Goal: Task Accomplishment & Management: Use online tool/utility

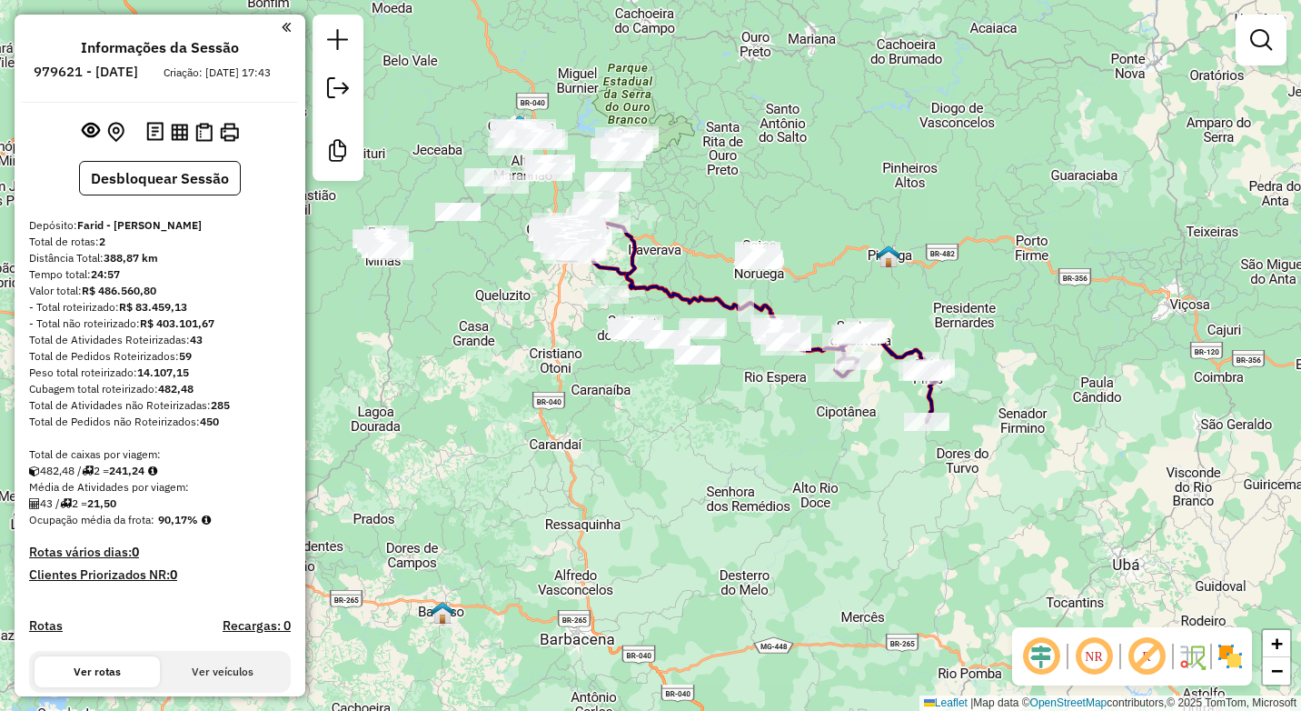
scroll to position [182, 0]
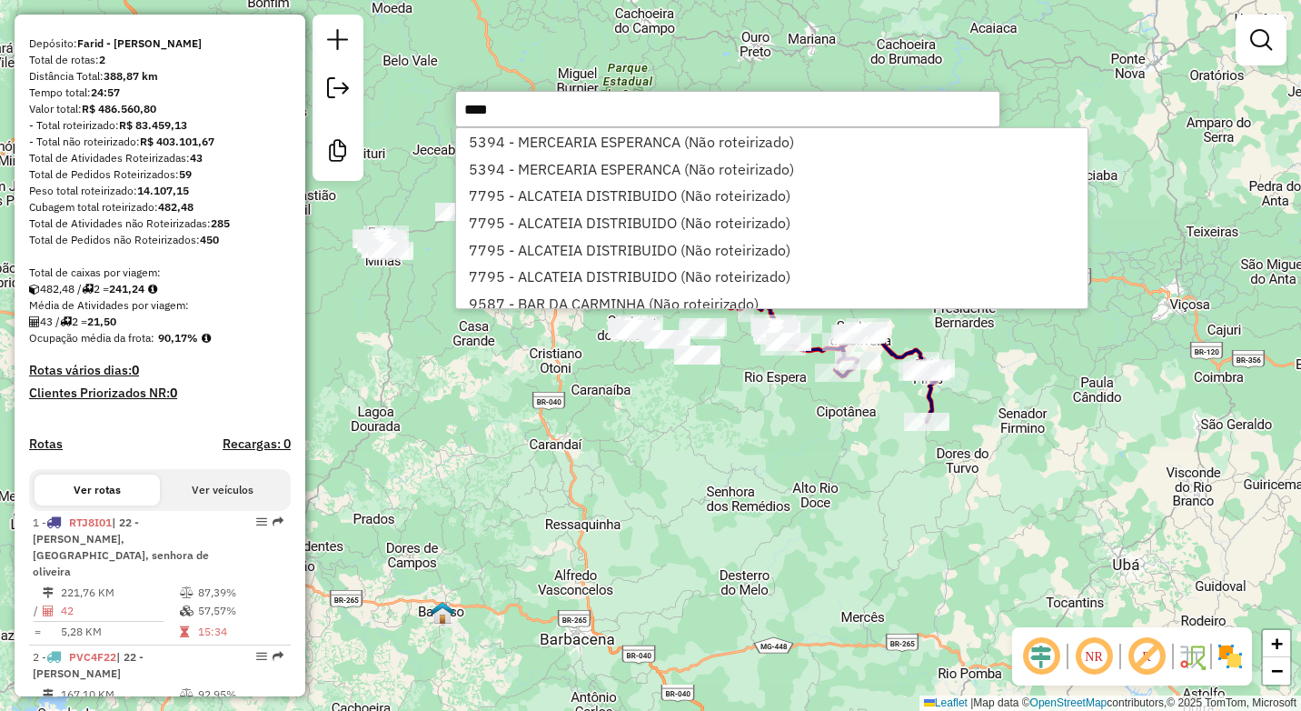
type input "*****"
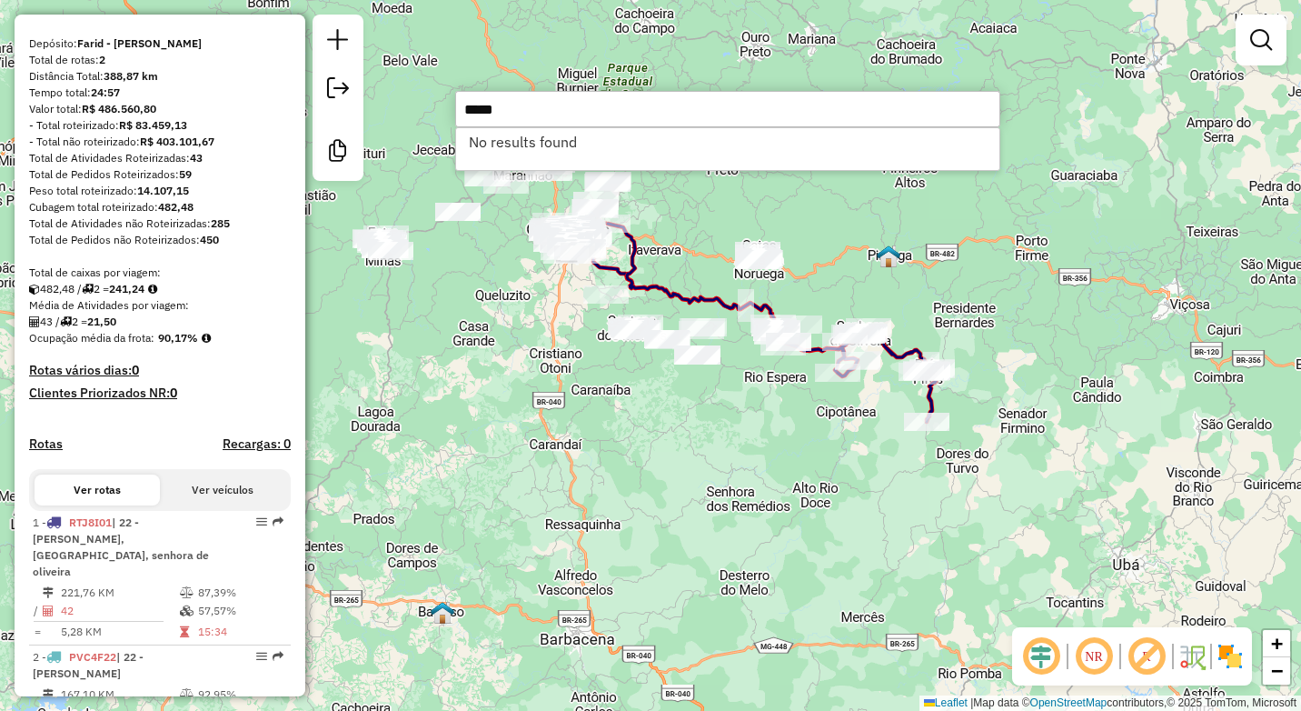
click at [558, 105] on input "*****" at bounding box center [727, 109] width 545 height 36
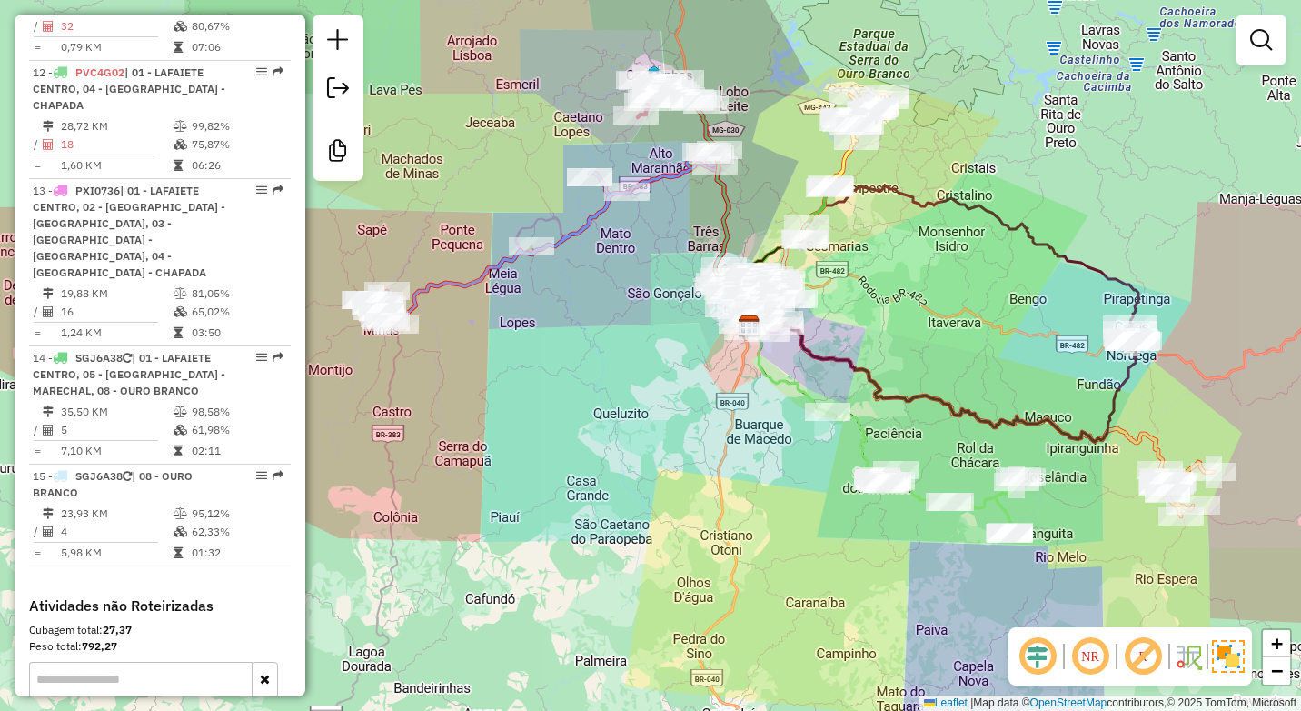
scroll to position [1970, 0]
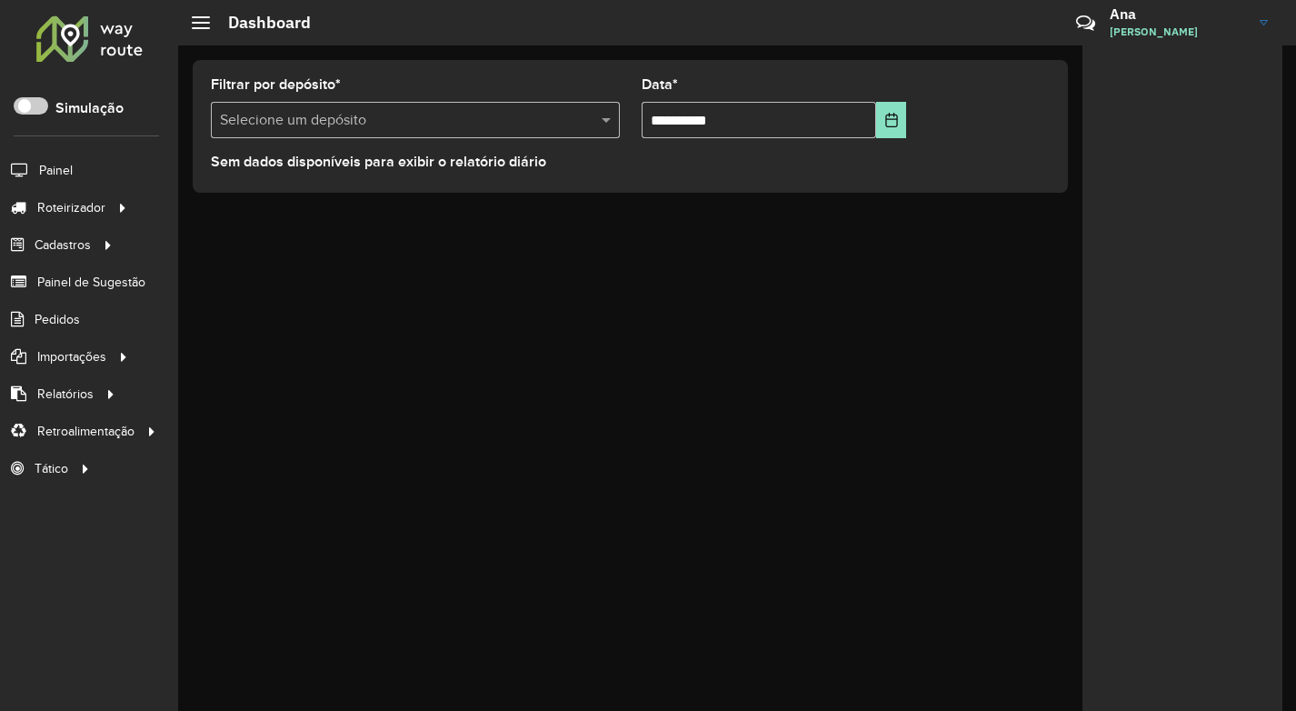
click at [282, 311] on div "**********" at bounding box center [737, 377] width 1118 height 665
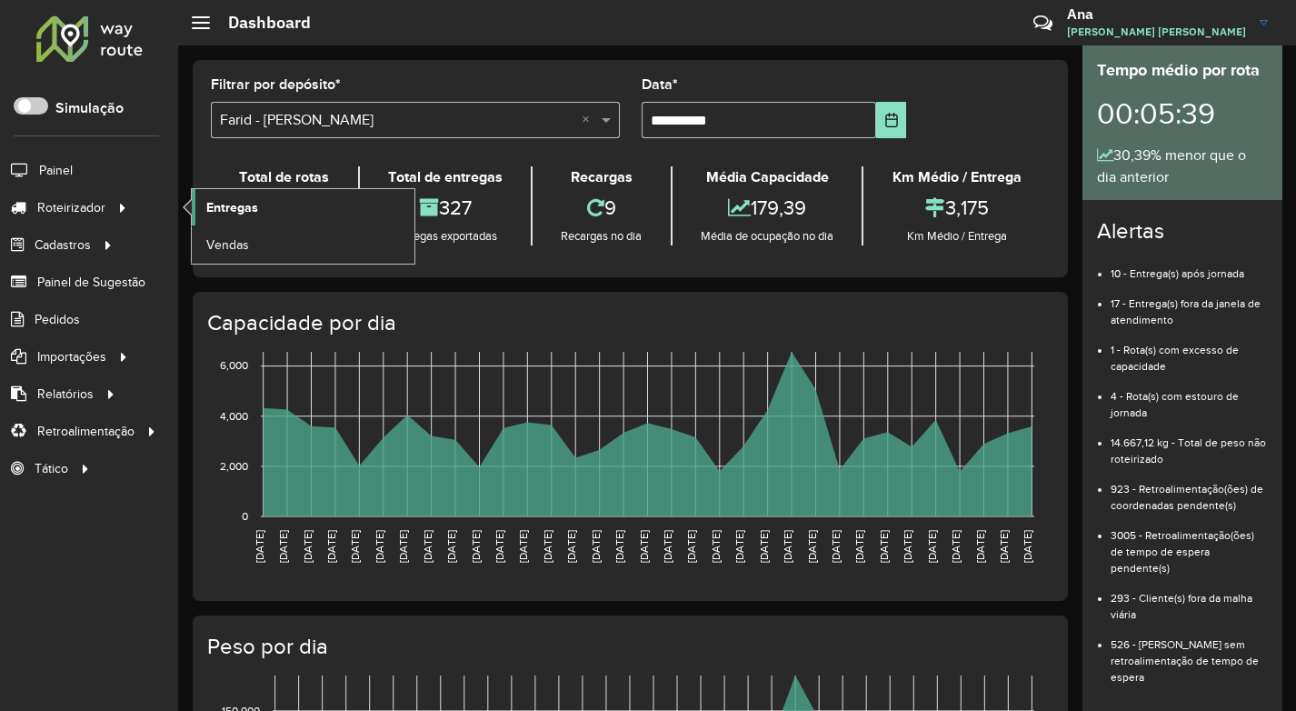
click at [242, 202] on span "Entregas" at bounding box center [232, 207] width 52 height 19
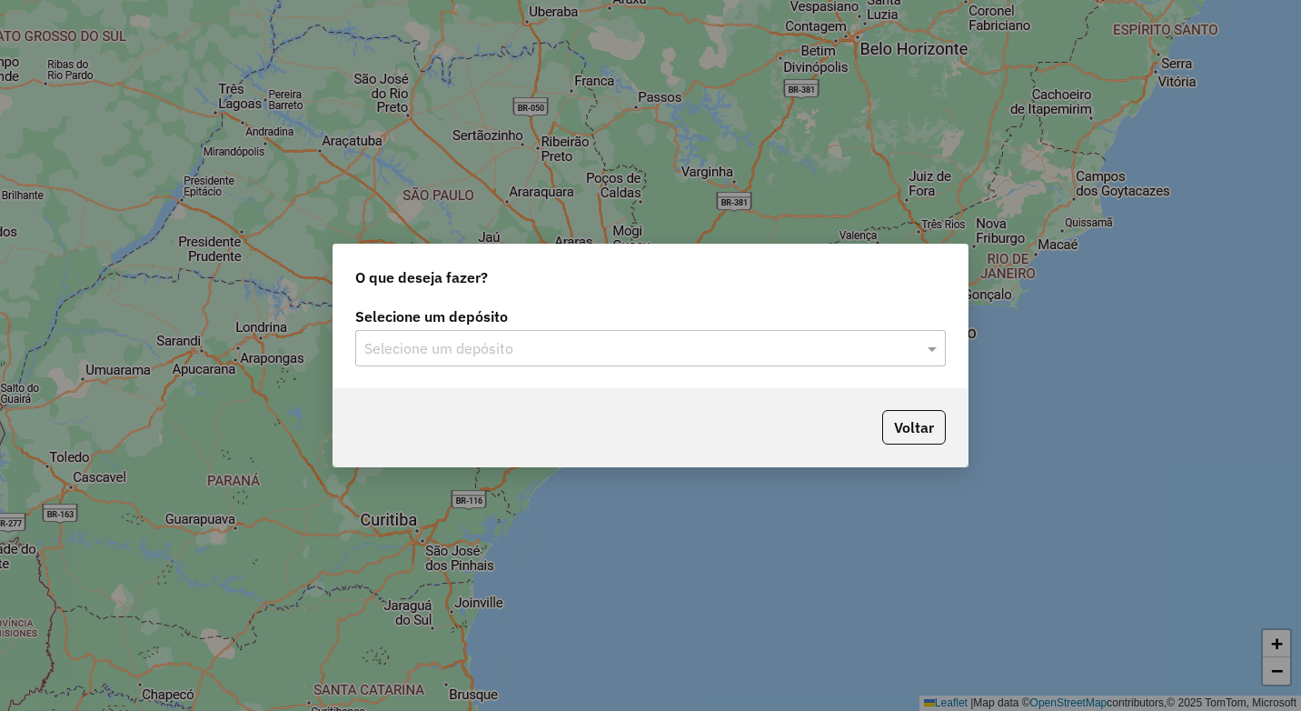
click at [453, 345] on input "text" at bounding box center [632, 349] width 536 height 22
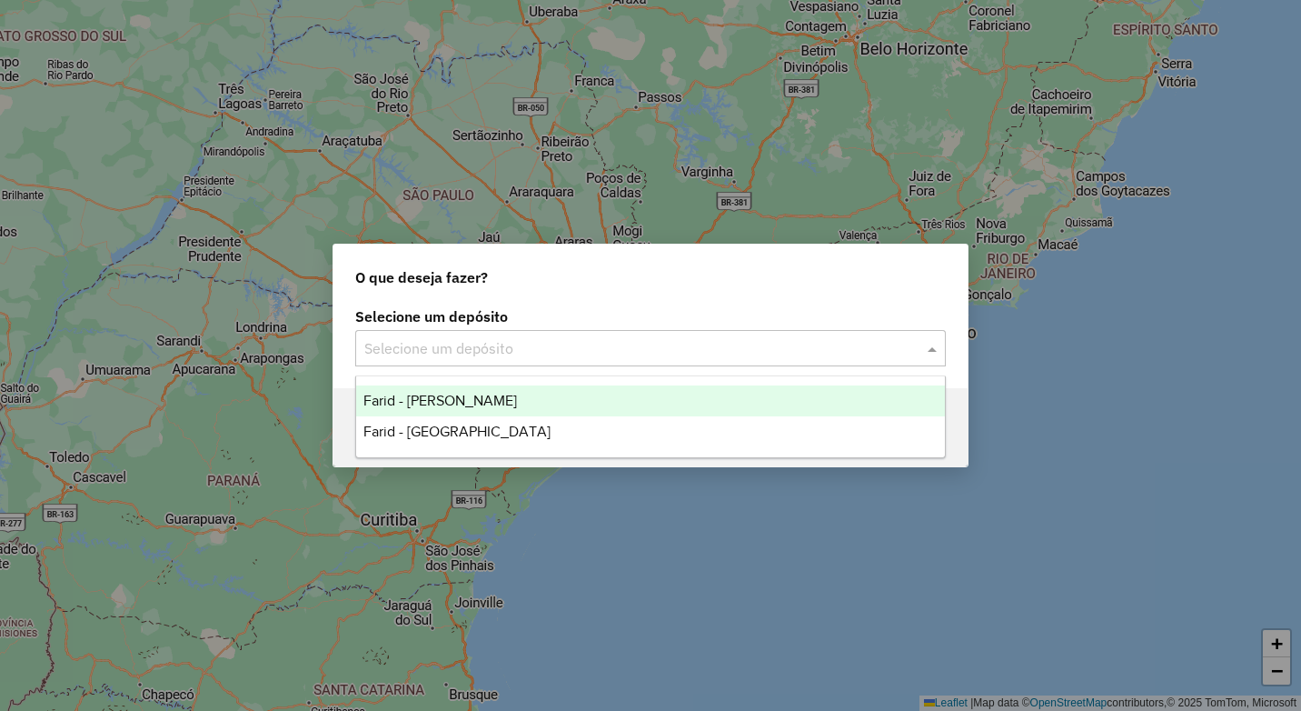
click at [456, 403] on span "Farid - Conselheiro Lafaiete" at bounding box center [441, 400] width 154 height 15
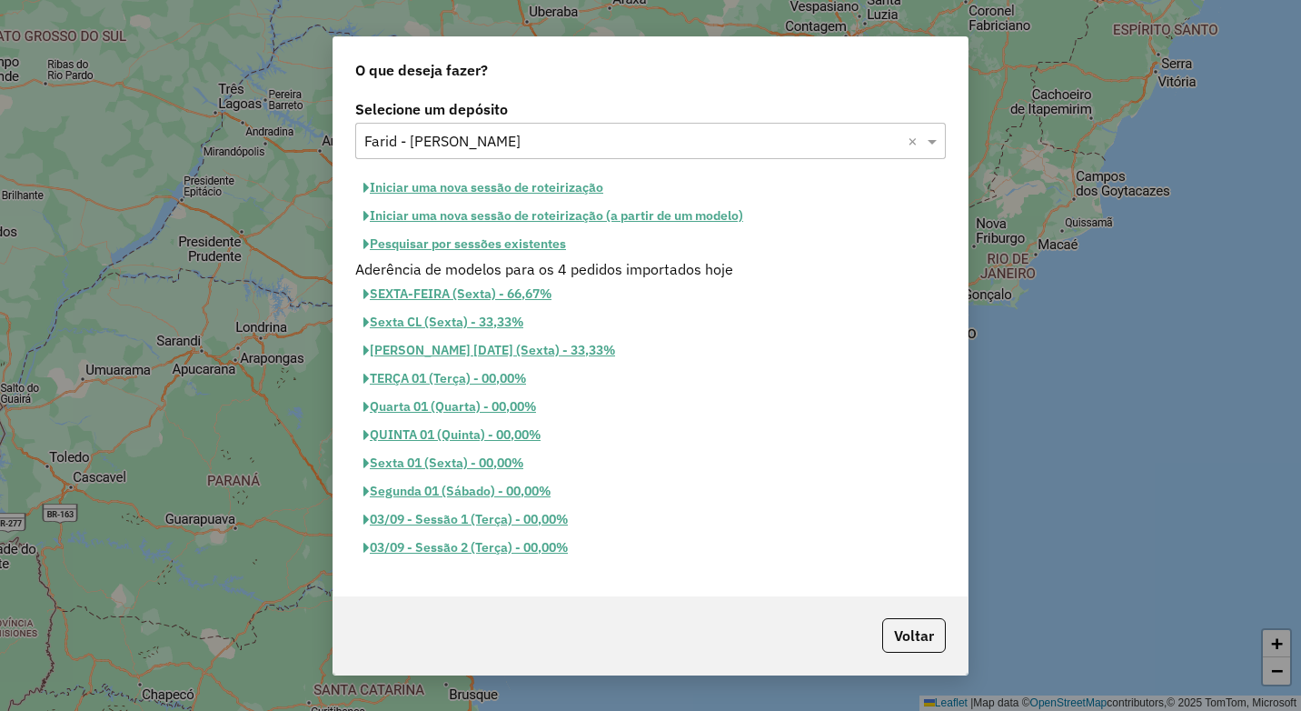
click at [483, 242] on button "Pesquisar por sessões existentes" at bounding box center [464, 244] width 219 height 28
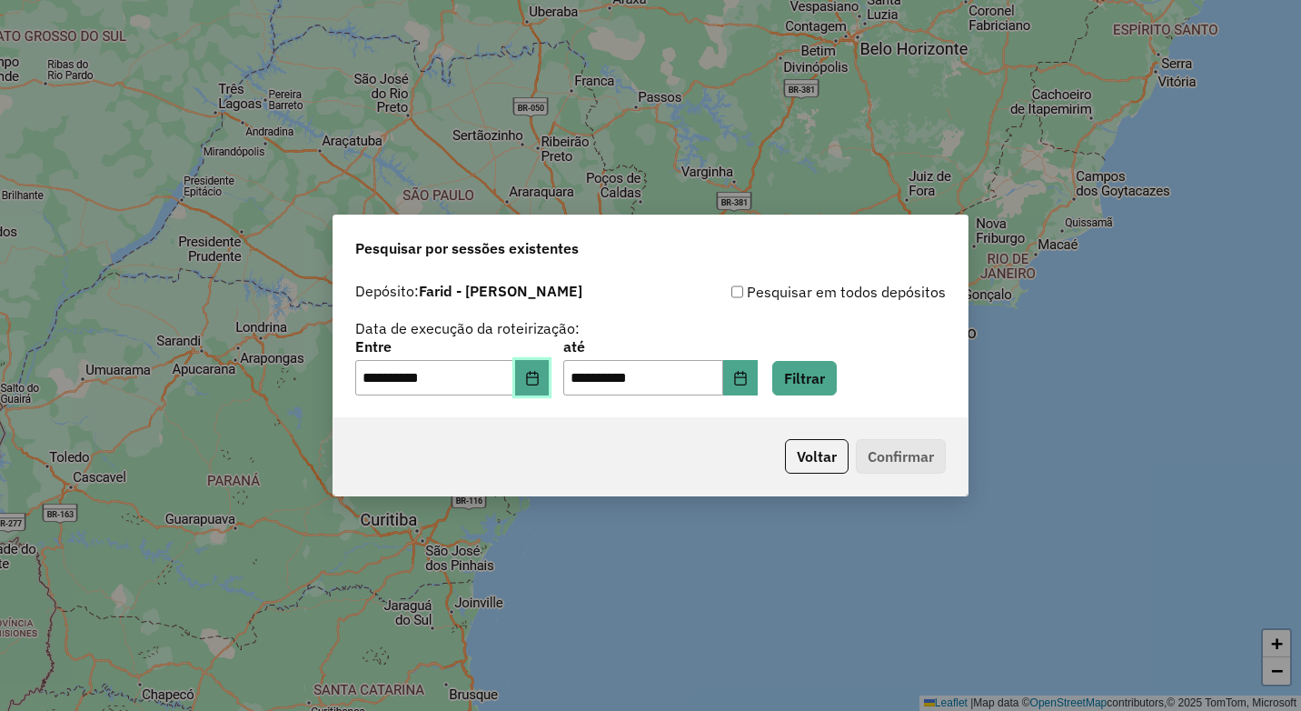
click at [546, 388] on button "Choose Date" at bounding box center [532, 378] width 35 height 36
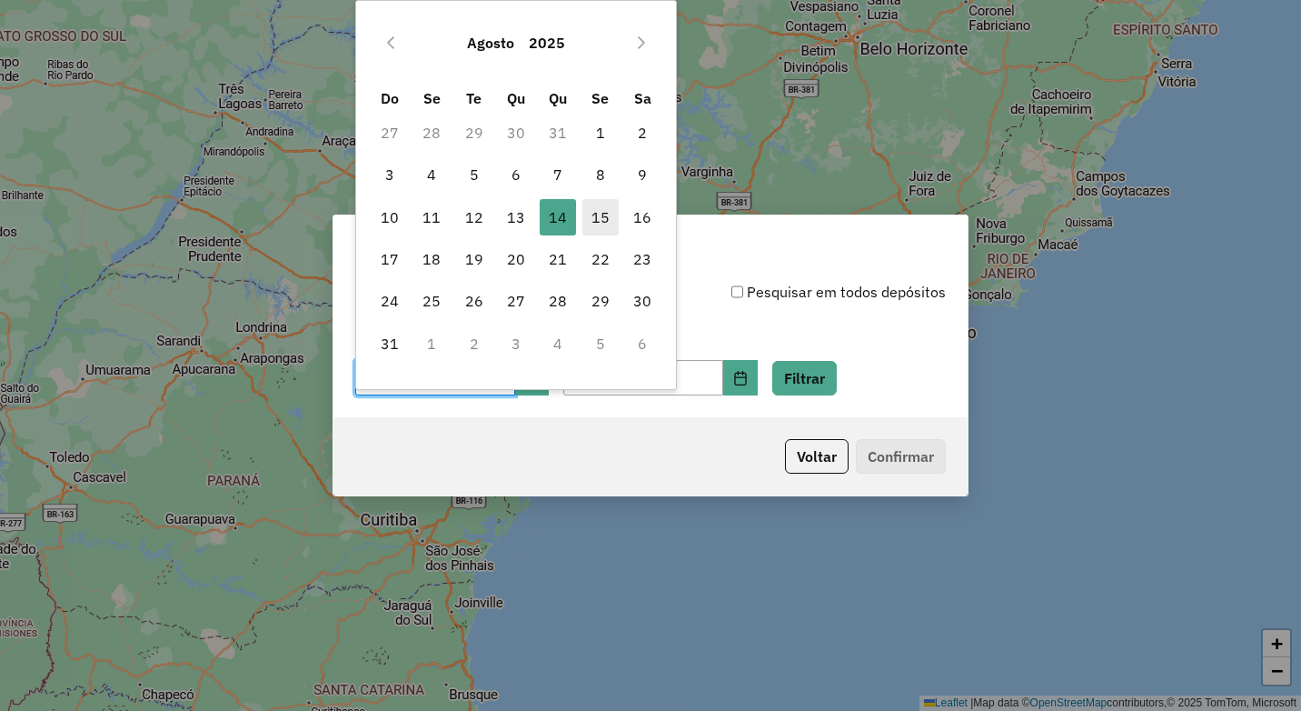
click at [599, 222] on span "15" at bounding box center [601, 217] width 36 height 36
type input "**********"
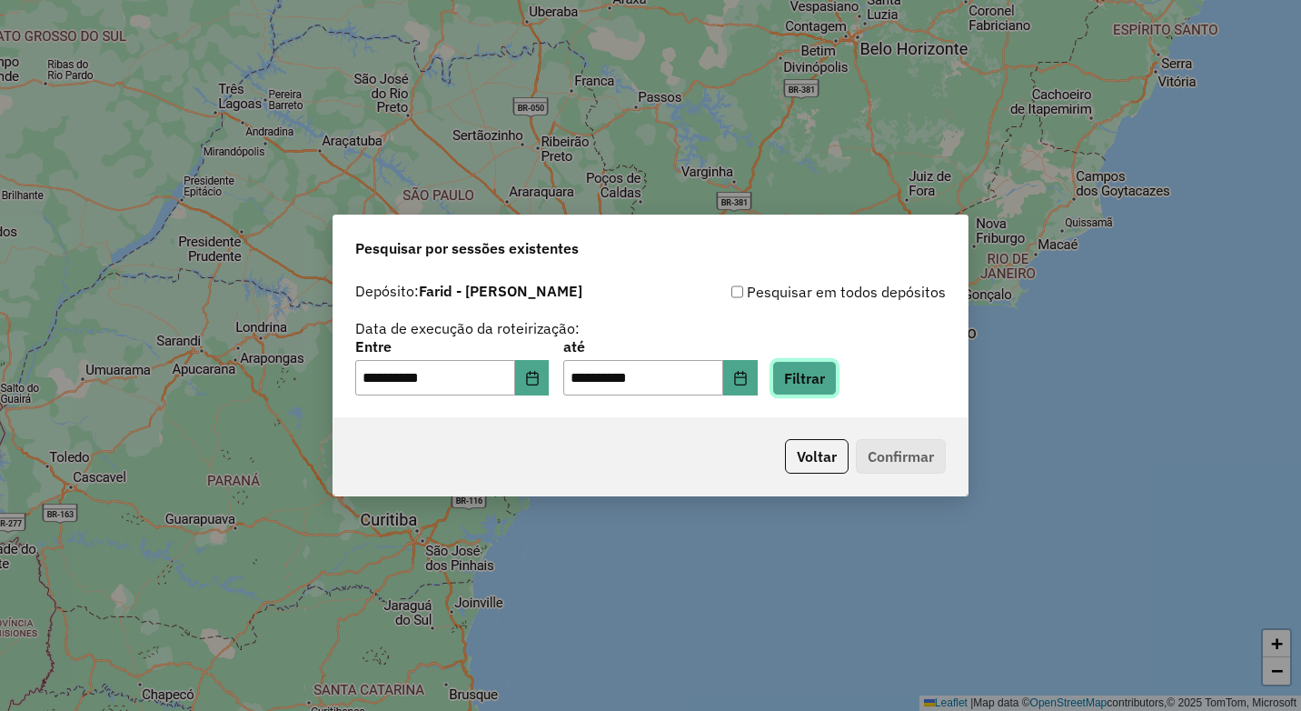
click at [812, 378] on button "Filtrar" at bounding box center [804, 378] width 65 height 35
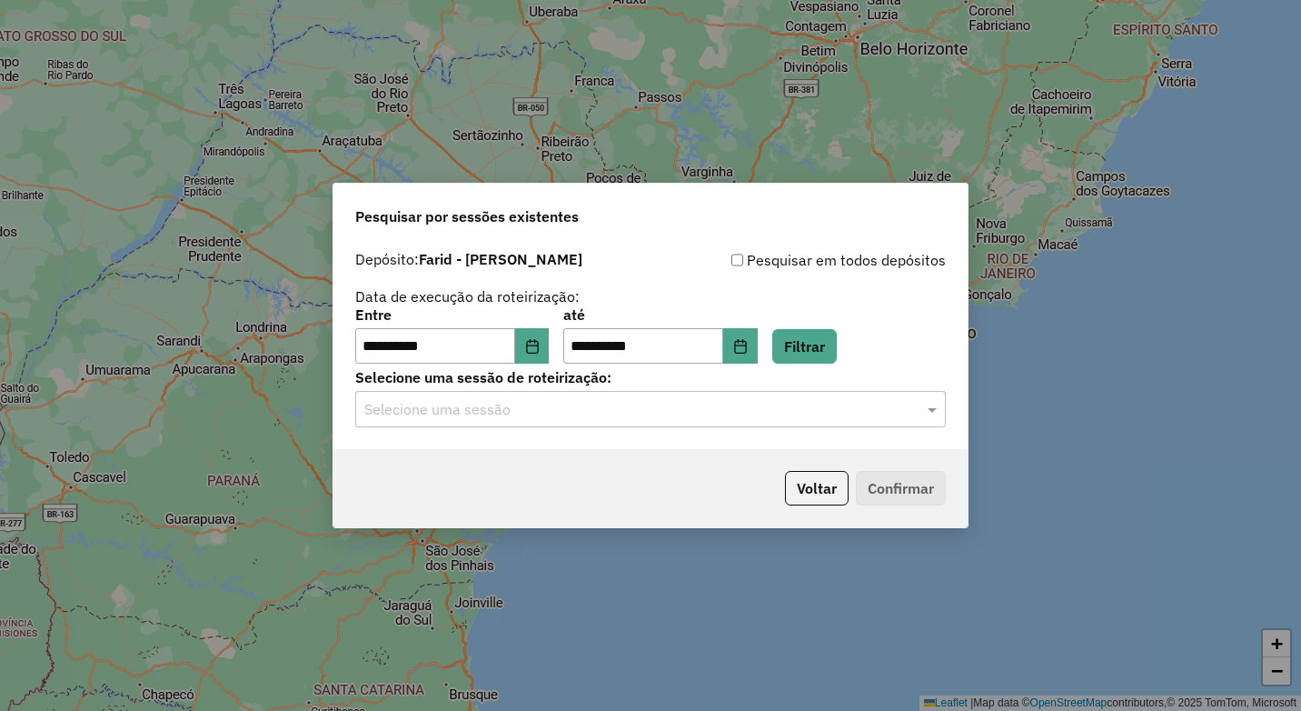
click at [537, 417] on input "text" at bounding box center [632, 410] width 536 height 22
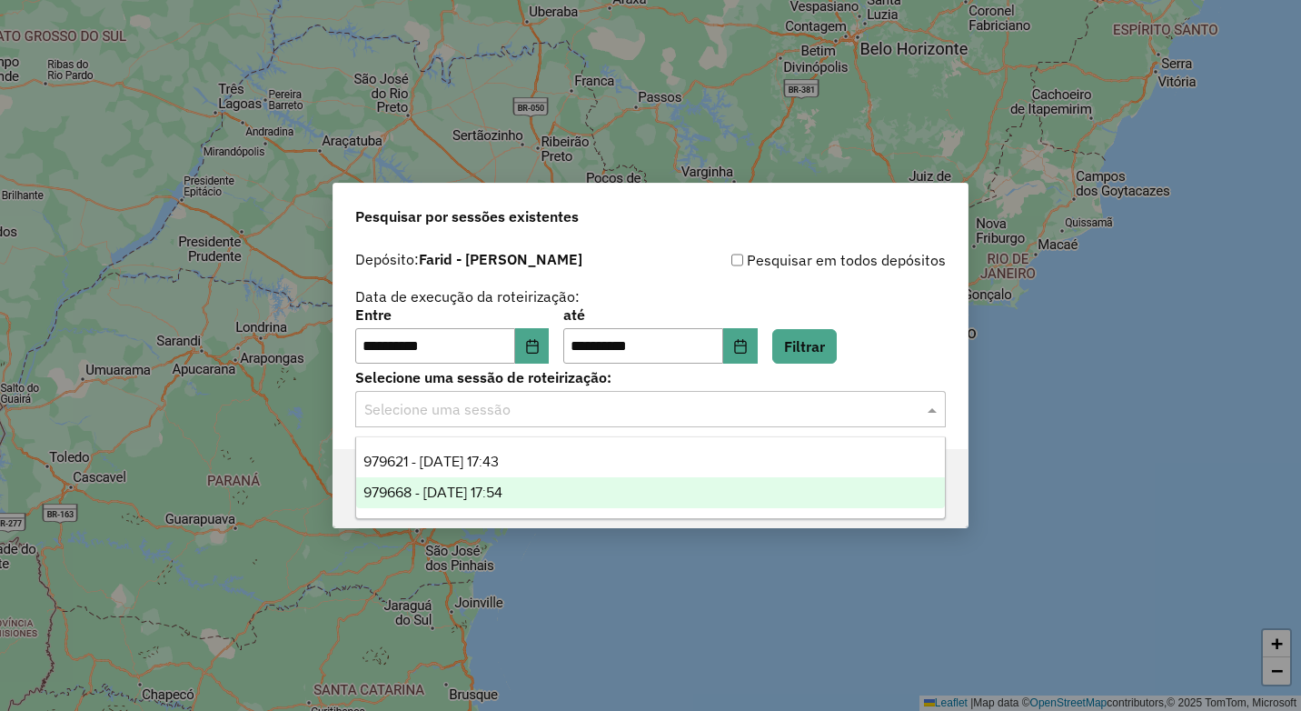
click at [547, 485] on div "979668 - 15/08/2025 17:54" at bounding box center [650, 492] width 589 height 31
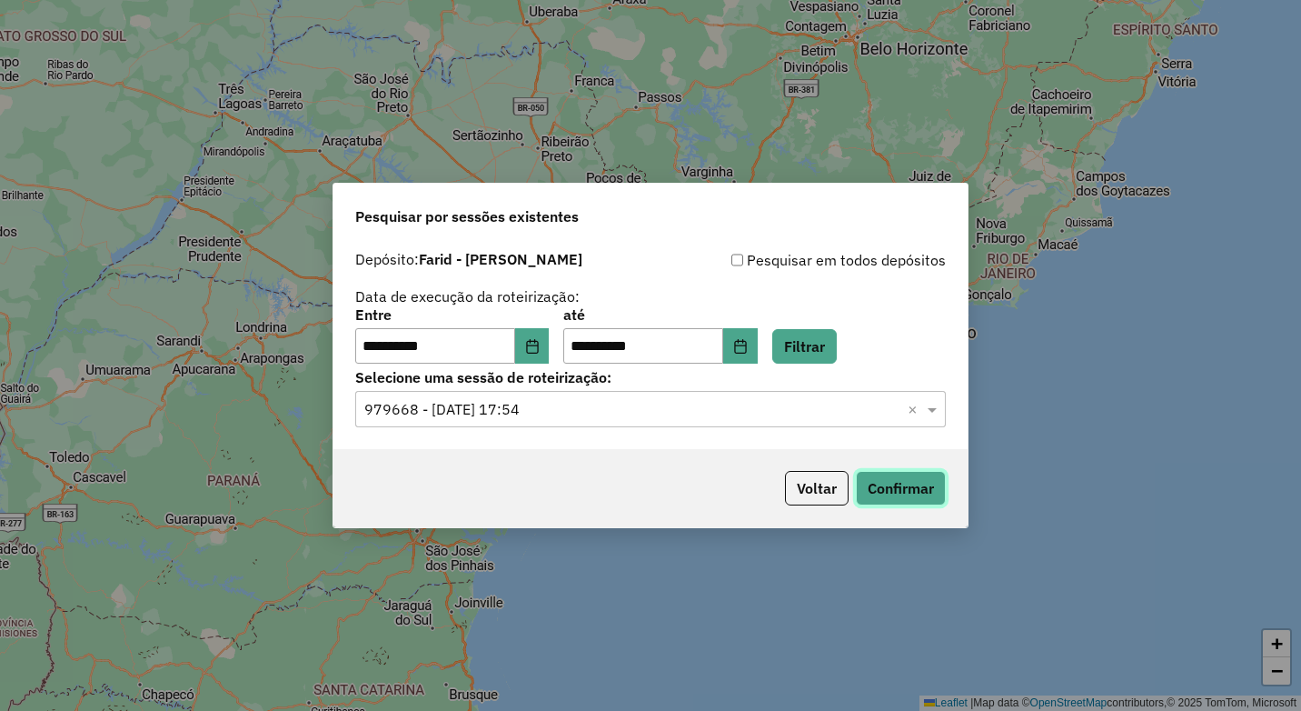
click at [899, 483] on button "Confirmar" at bounding box center [901, 488] width 90 height 35
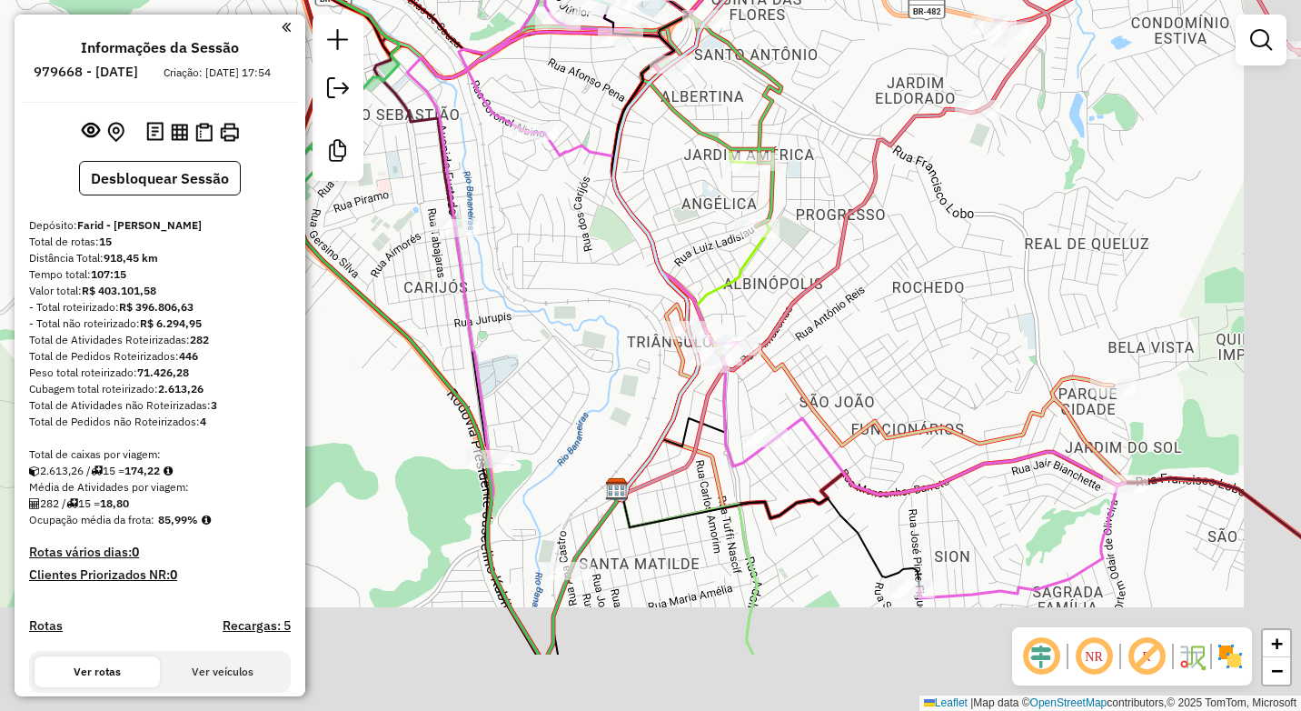
drag, startPoint x: 698, startPoint y: 391, endPoint x: 582, endPoint y: 238, distance: 191.9
click at [582, 238] on div "Janela de atendimento Grade de atendimento Capacidade Transportadoras Veículos …" at bounding box center [650, 355] width 1301 height 711
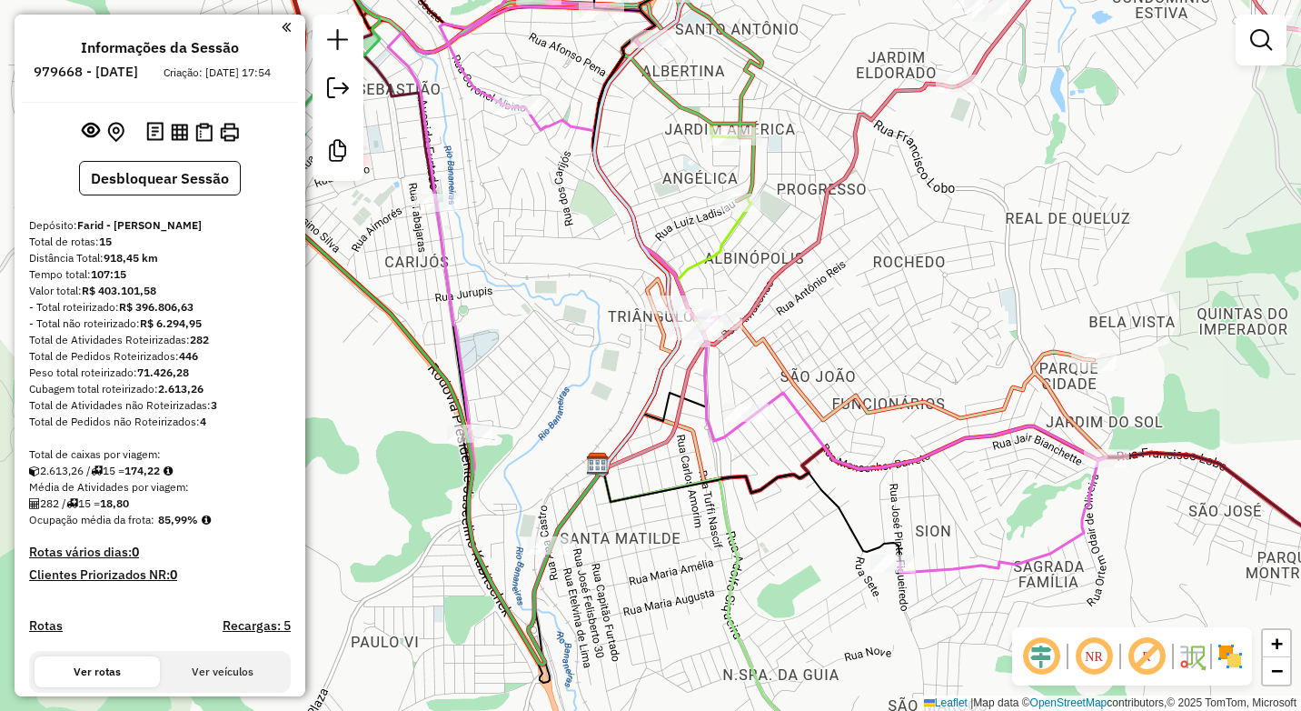
click at [571, 328] on div "Janela de atendimento Grade de atendimento Capacidade Transportadoras Veículos …" at bounding box center [650, 355] width 1301 height 711
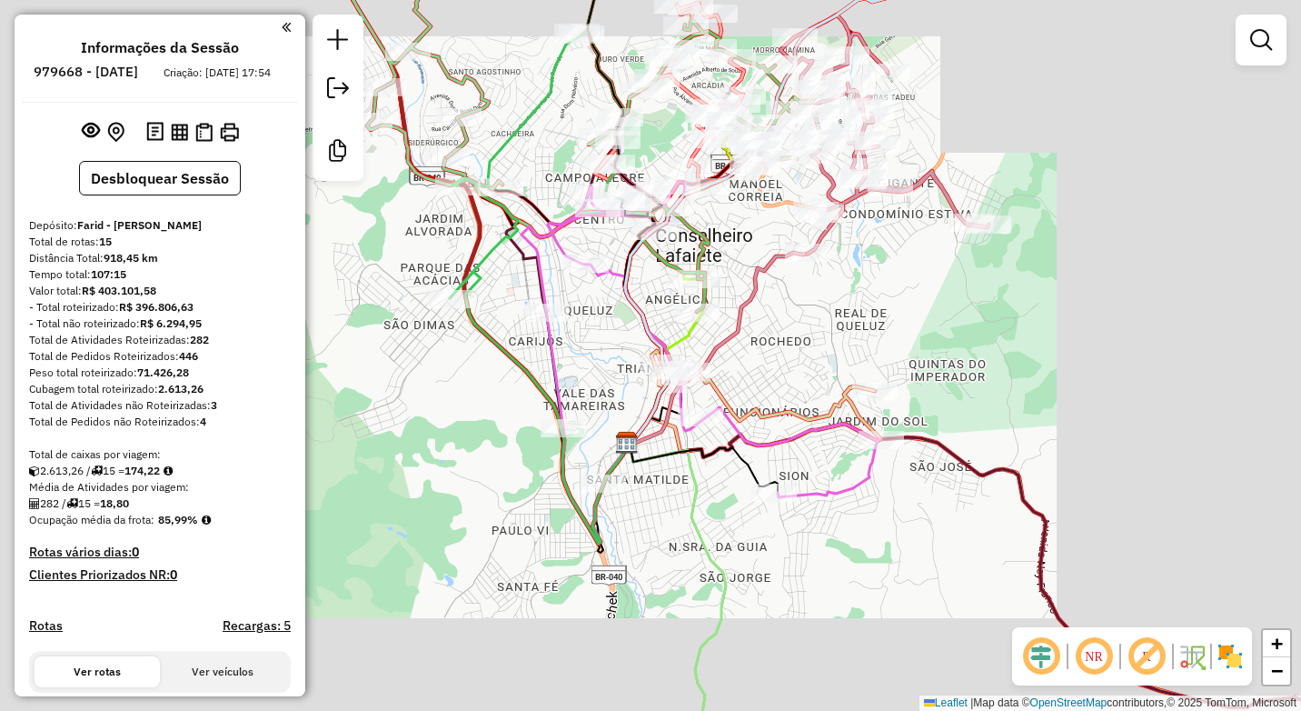
click at [533, 377] on icon at bounding box center [539, 408] width 178 height 272
select select "**********"
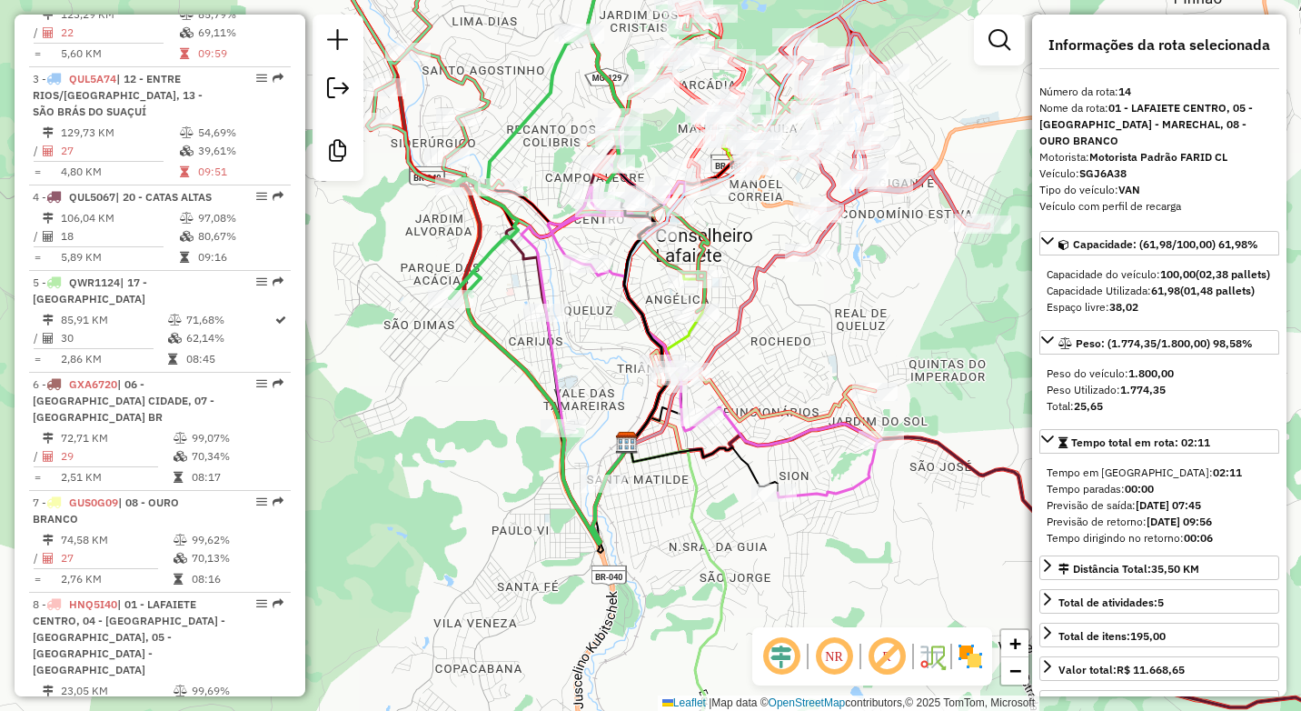
scroll to position [1970, 0]
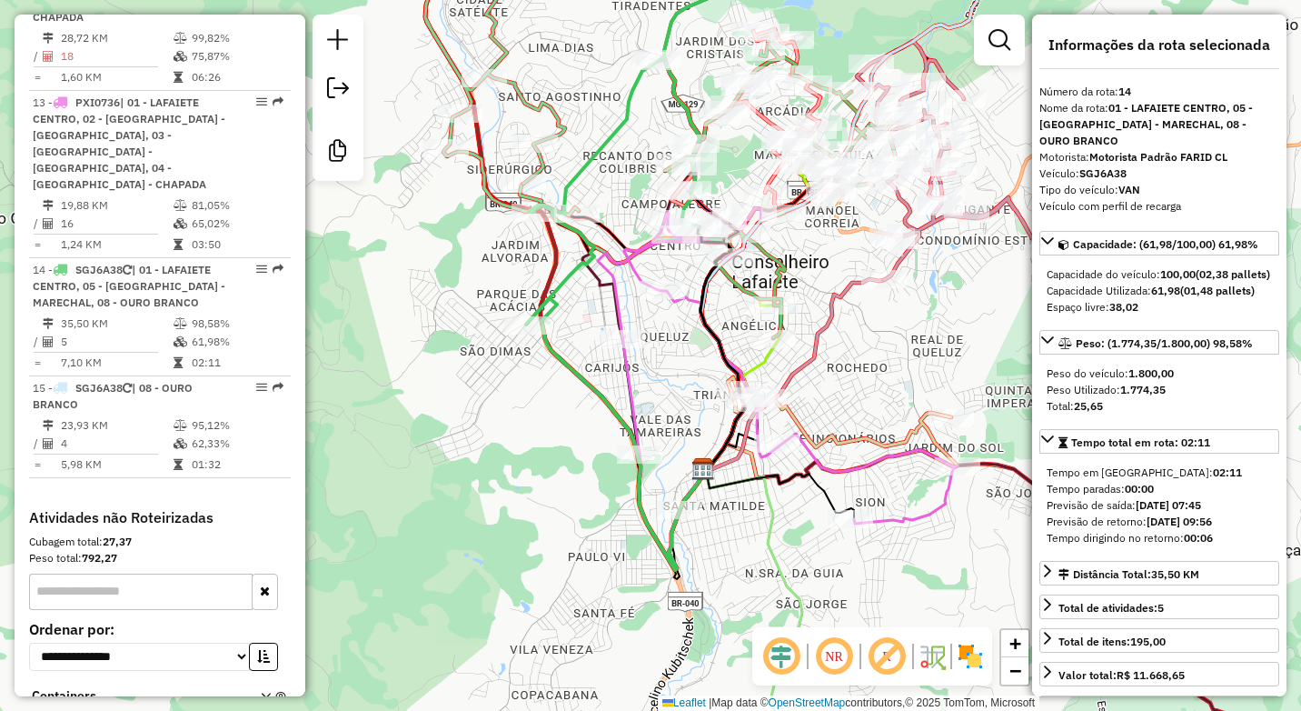
drag, startPoint x: 431, startPoint y: 399, endPoint x: 515, endPoint y: 432, distance: 90.6
click at [514, 431] on div "Janela de atendimento Grade de atendimento Capacidade Transportadoras Veículos …" at bounding box center [650, 355] width 1301 height 711
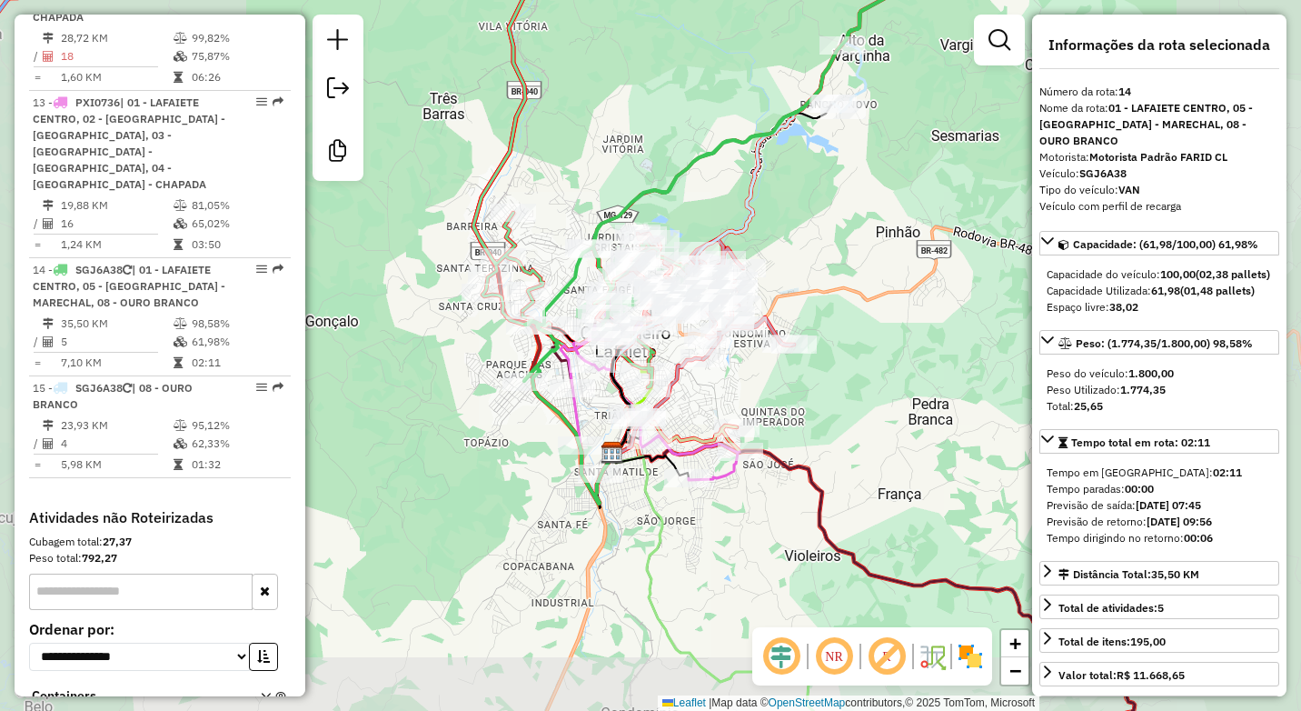
click at [496, 447] on div "Janela de atendimento Grade de atendimento Capacidade Transportadoras Veículos …" at bounding box center [650, 355] width 1301 height 711
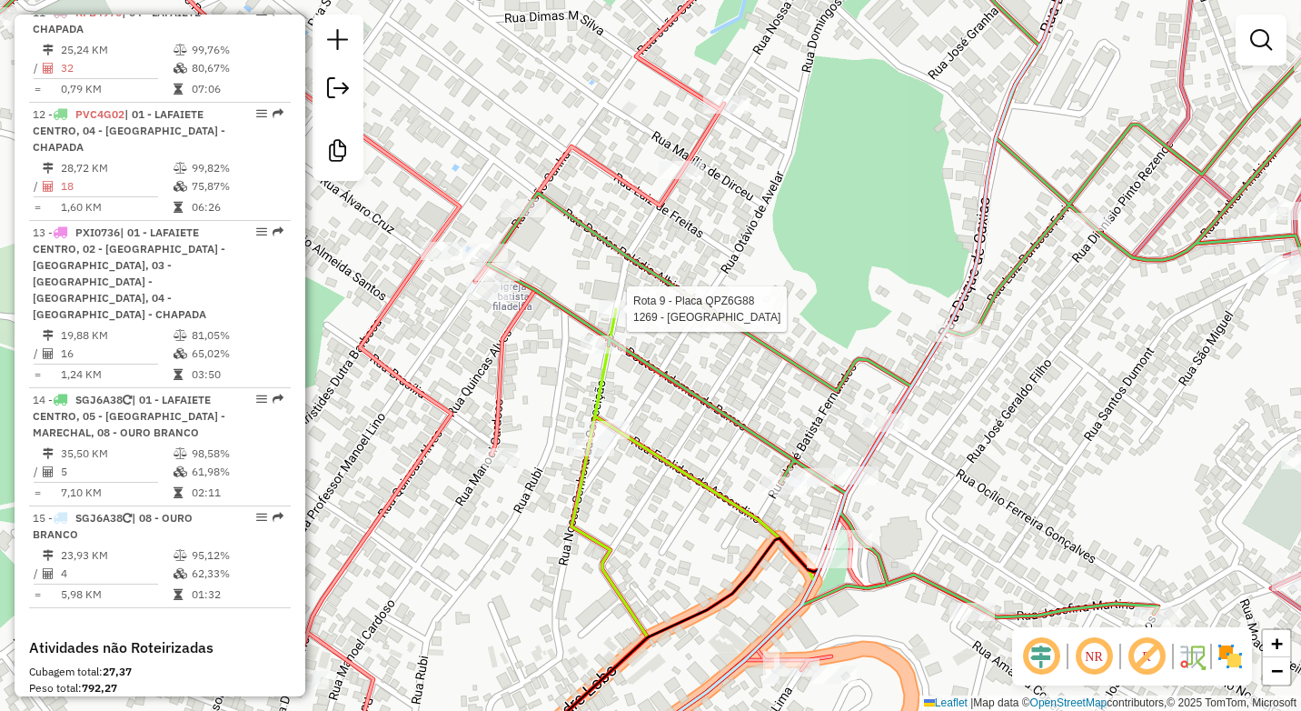
select select "**********"
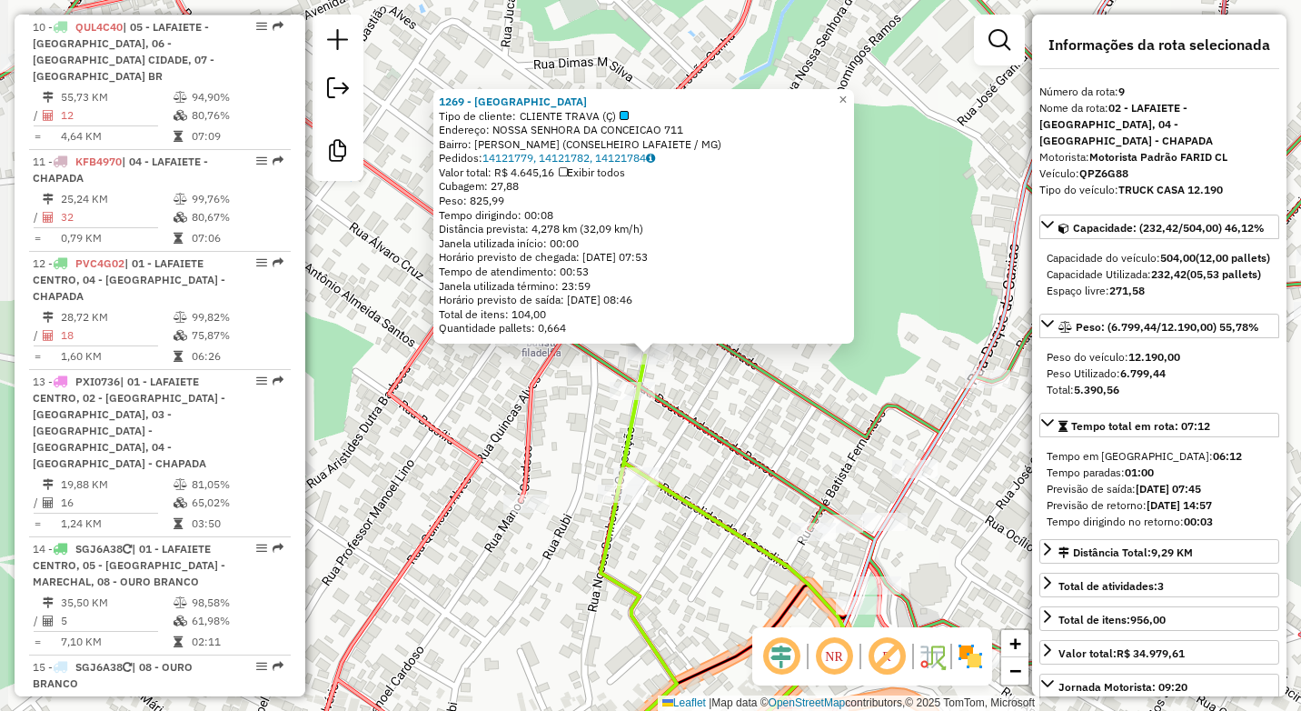
scroll to position [1541, 0]
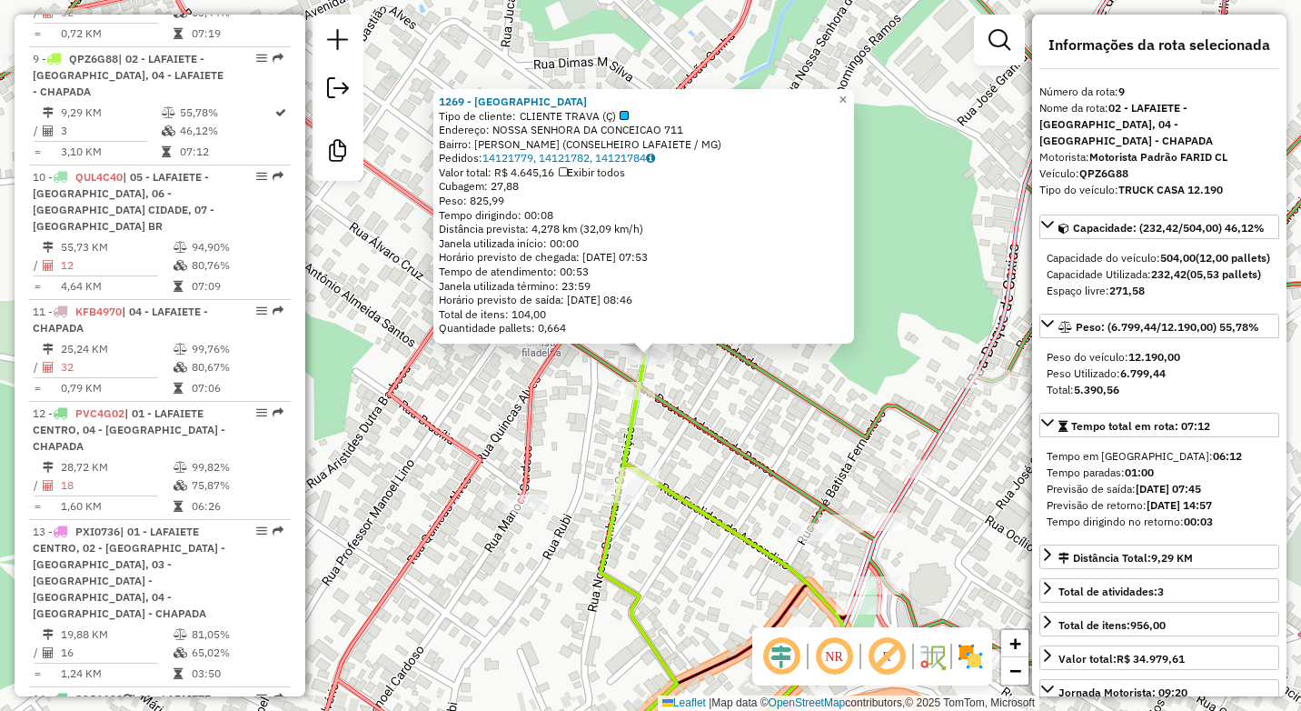
click at [427, 466] on div "1269 - VILLE CENTER Tipo de cliente: CLIENTE TRAVA (Ç) Endereço: NOSSA SENHORA …" at bounding box center [650, 355] width 1301 height 711
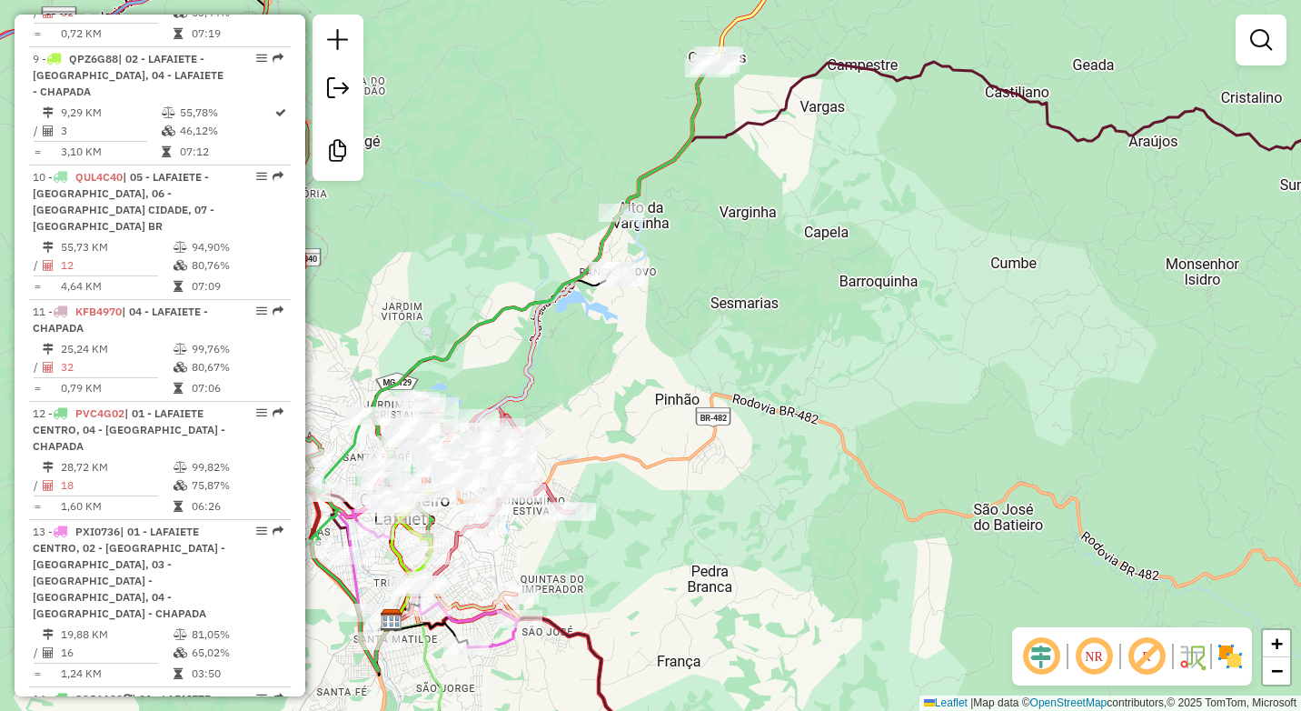
drag, startPoint x: 630, startPoint y: 453, endPoint x: 931, endPoint y: 438, distance: 301.2
click at [931, 438] on div "Janela de atendimento Grade de atendimento Capacidade Transportadoras Veículos …" at bounding box center [650, 355] width 1301 height 711
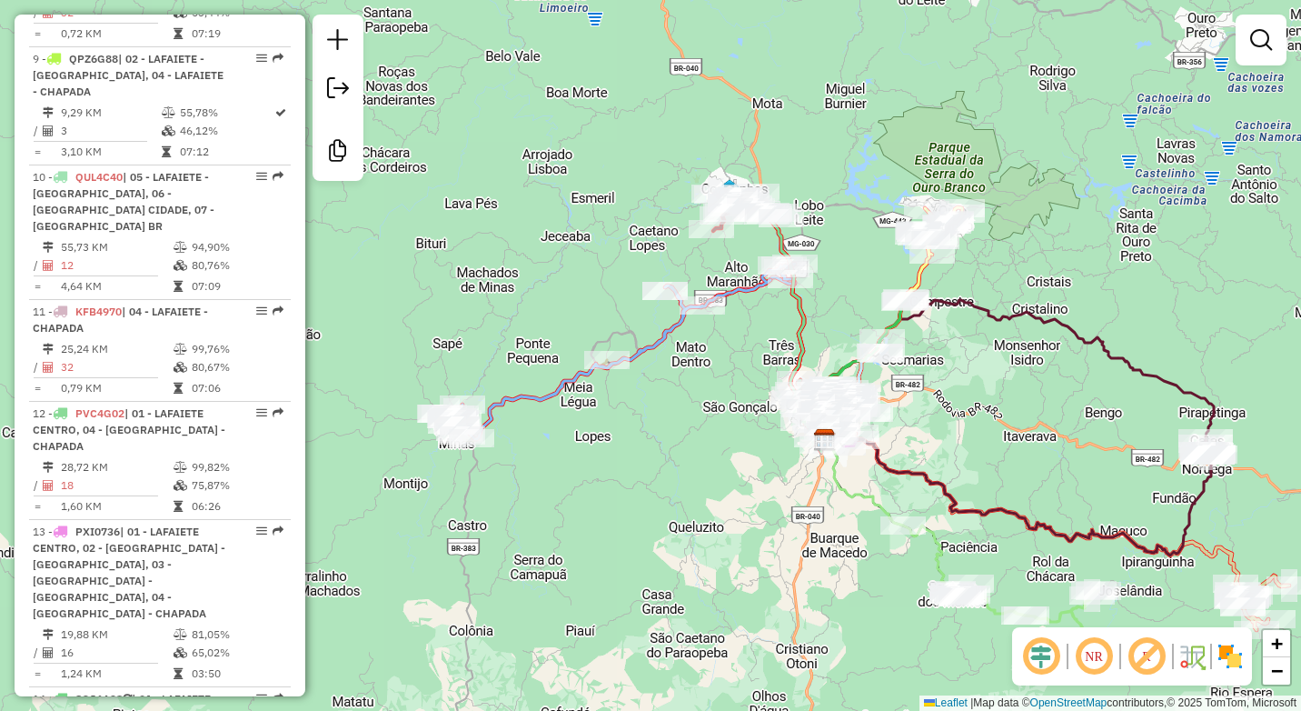
drag, startPoint x: 940, startPoint y: 376, endPoint x: 843, endPoint y: 446, distance: 119.1
click at [843, 446] on div "Janela de atendimento Grade de atendimento Capacidade Transportadoras Veículos …" at bounding box center [650, 355] width 1301 height 711
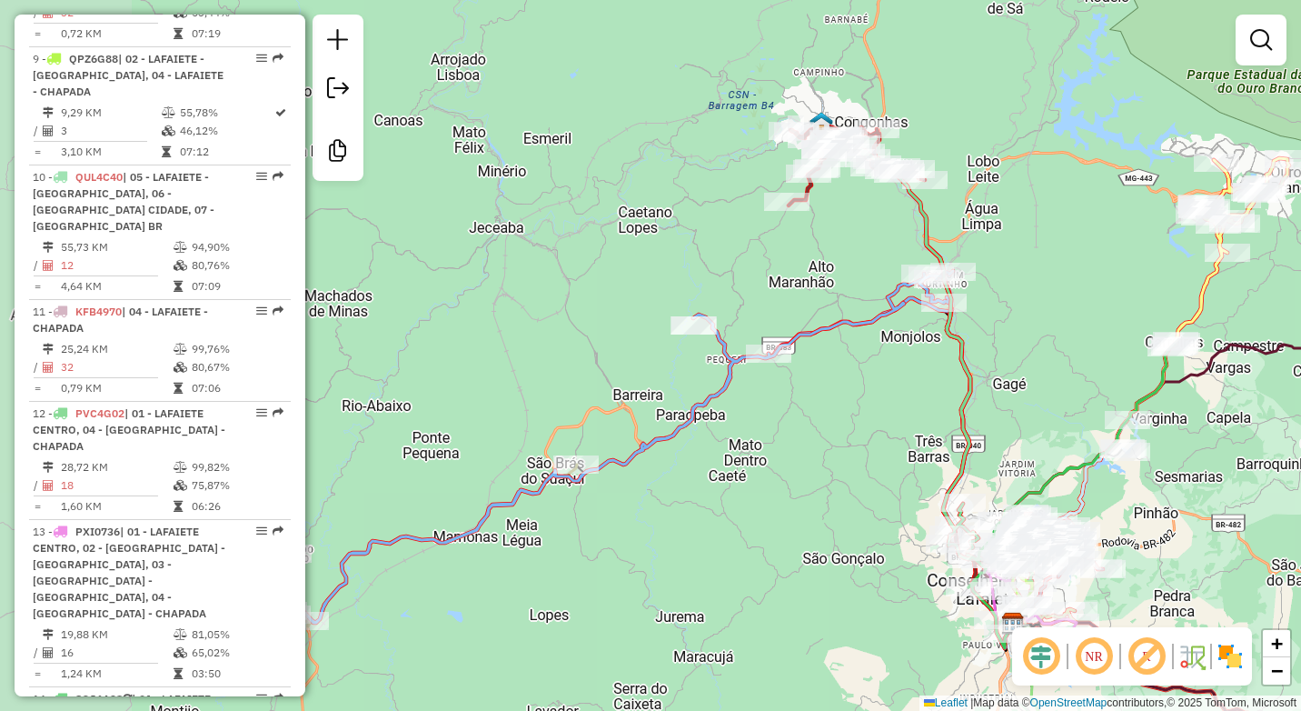
drag, startPoint x: 705, startPoint y: 418, endPoint x: 848, endPoint y: 421, distance: 142.7
click at [848, 421] on div "Janela de atendimento Grade de atendimento Capacidade Transportadoras Veículos …" at bounding box center [650, 355] width 1301 height 711
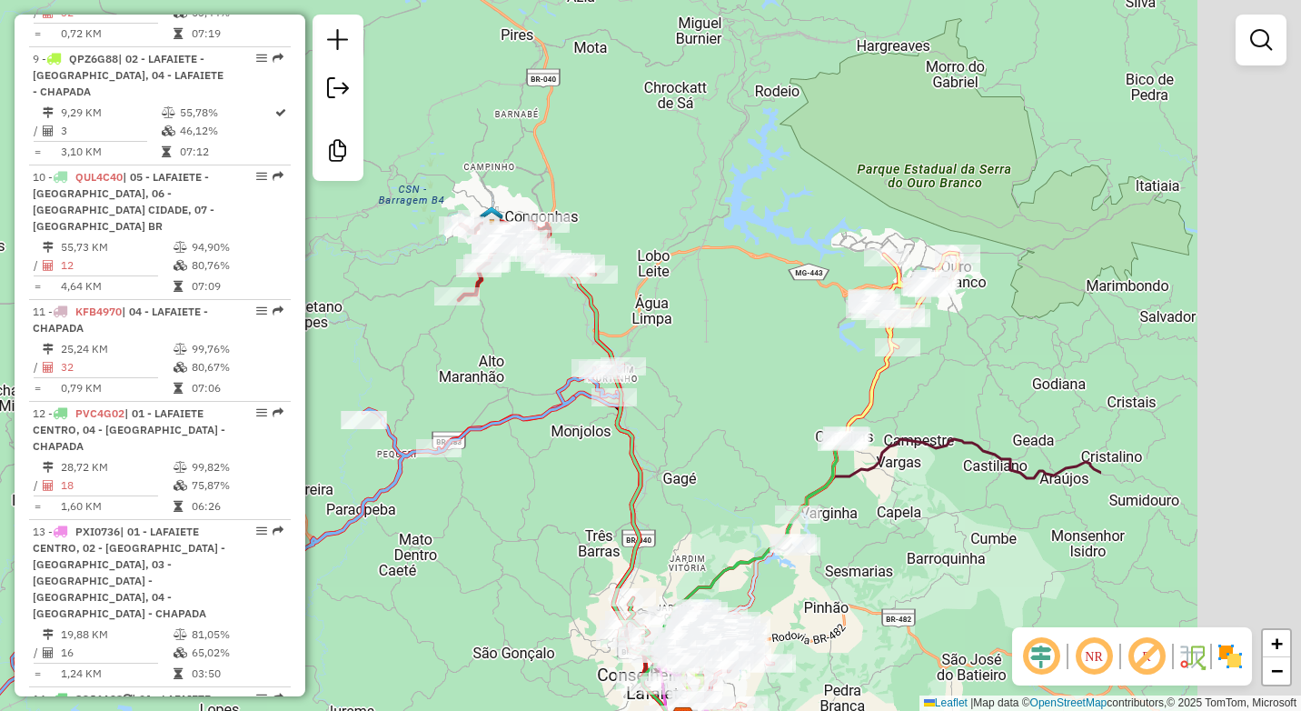
drag, startPoint x: 902, startPoint y: 392, endPoint x: 573, endPoint y: 486, distance: 343.1
click at [573, 486] on div "Janela de atendimento Grade de atendimento Capacidade Transportadoras Veículos …" at bounding box center [650, 355] width 1301 height 711
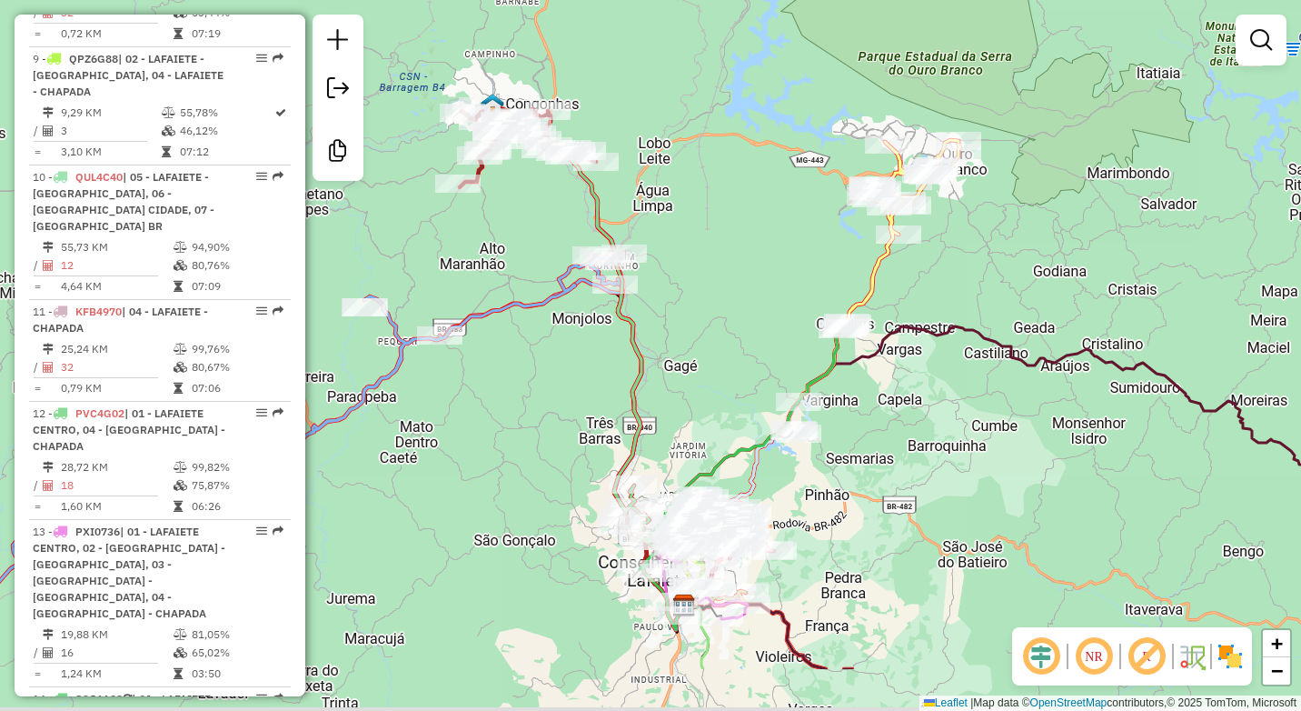
drag, startPoint x: 742, startPoint y: 483, endPoint x: 707, endPoint y: 182, distance: 302.9
click at [707, 182] on div "Janela de atendimento Grade de atendimento Capacidade Transportadoras Veículos …" at bounding box center [650, 355] width 1301 height 711
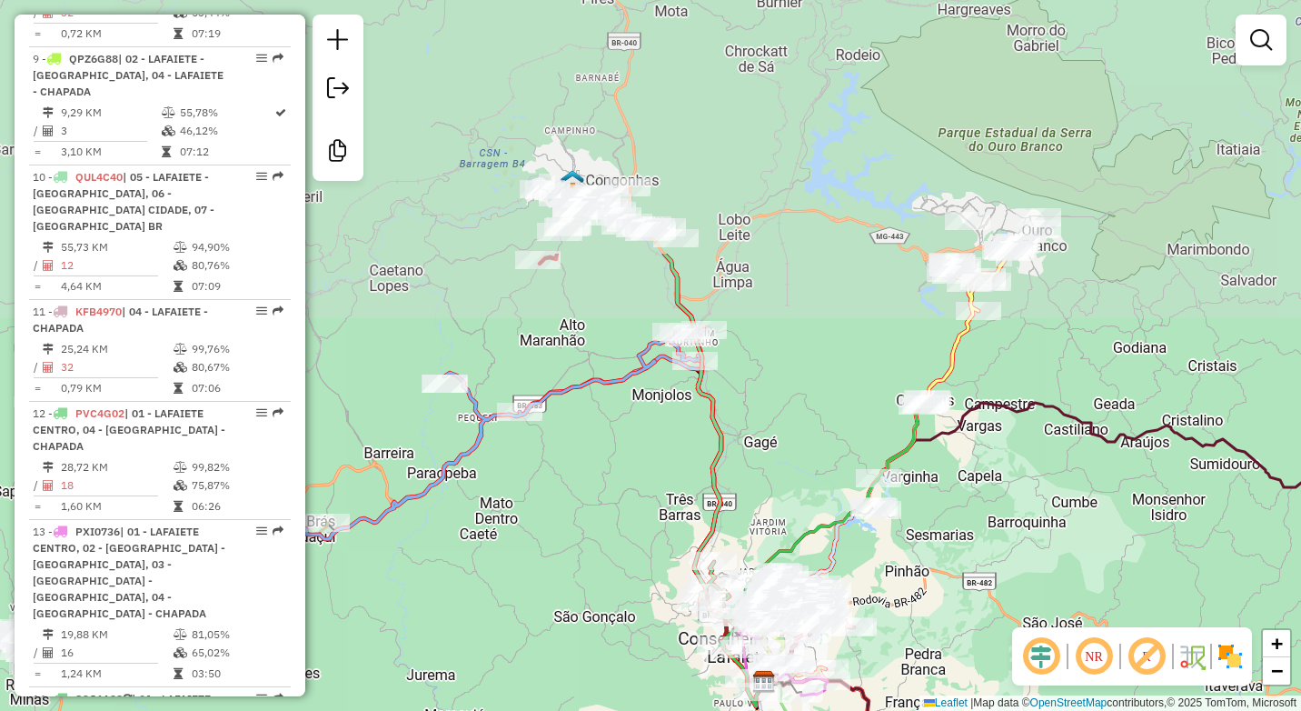
drag, startPoint x: 634, startPoint y: 304, endPoint x: 662, endPoint y: 498, distance: 196.5
click at [662, 498] on div "Janela de atendimento Grade de atendimento Capacidade Transportadoras Veículos …" at bounding box center [650, 355] width 1301 height 711
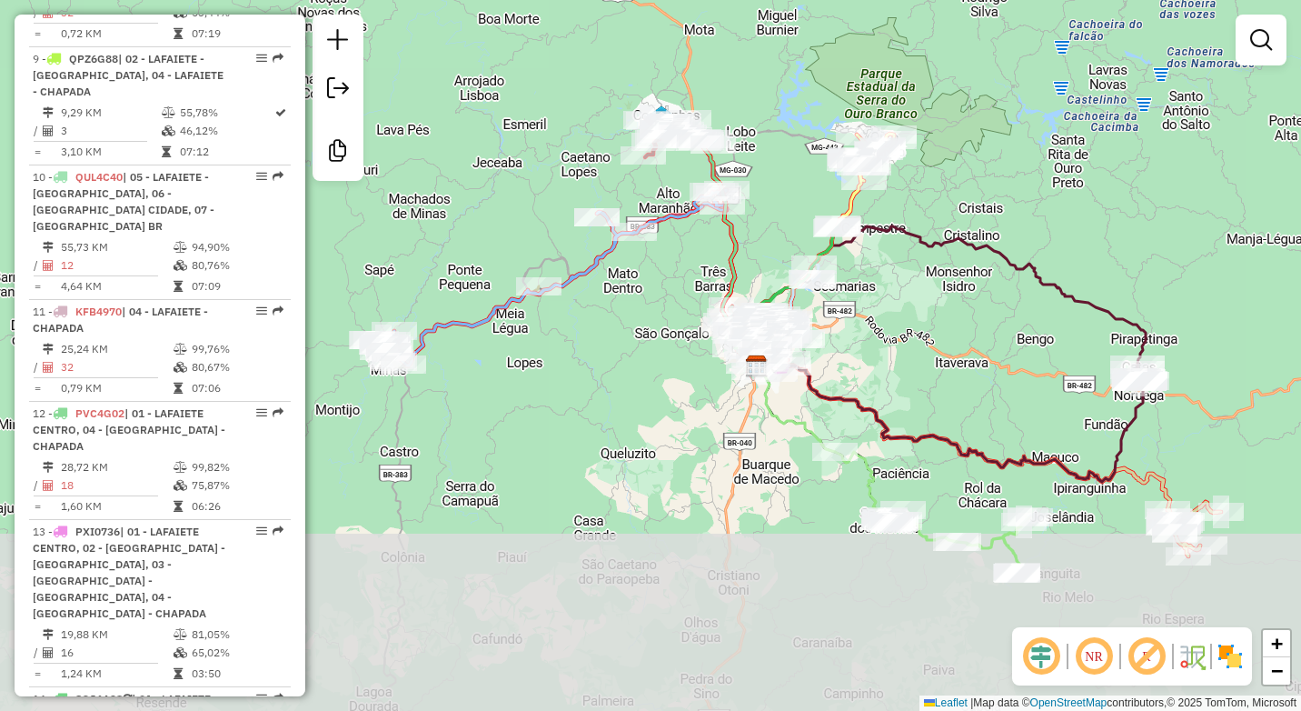
drag, startPoint x: 631, startPoint y: 510, endPoint x: 654, endPoint y: 315, distance: 195.9
click at [654, 315] on div "Janela de atendimento Grade de atendimento Capacidade Transportadoras Veículos …" at bounding box center [650, 355] width 1301 height 711
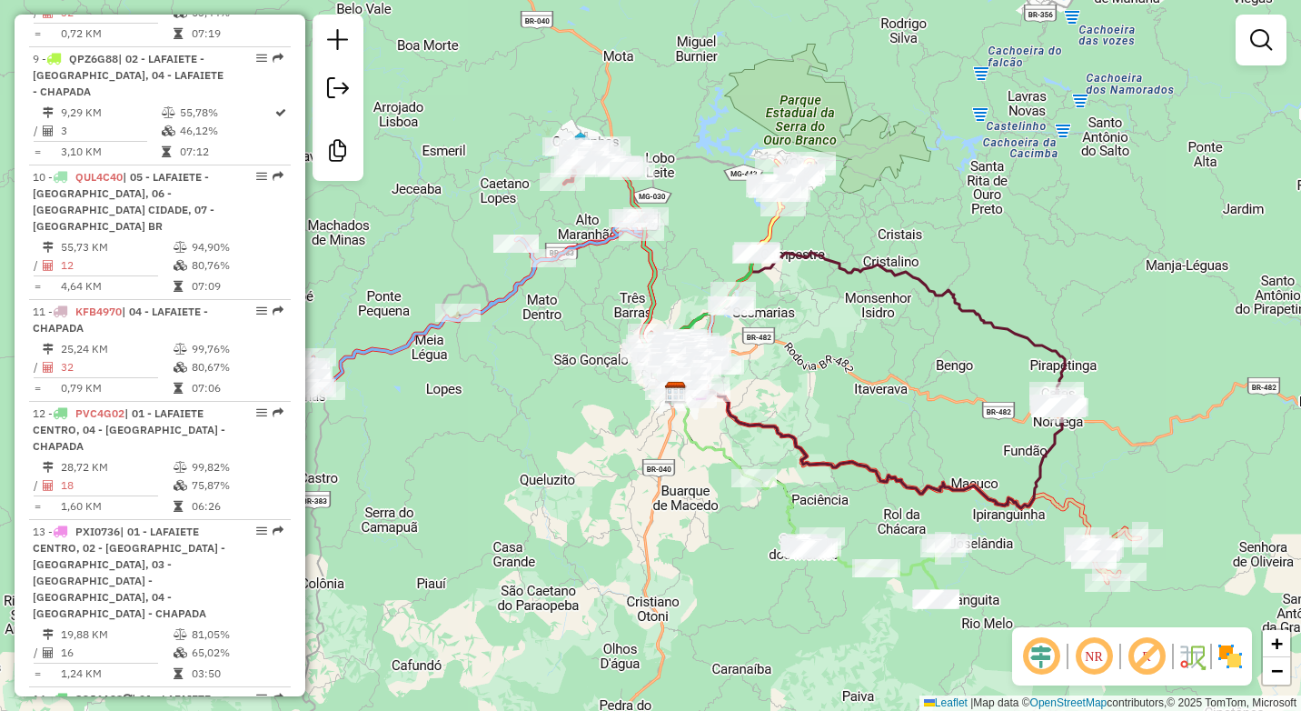
drag, startPoint x: 672, startPoint y: 422, endPoint x: 554, endPoint y: 454, distance: 121.7
click at [554, 454] on div "Janela de atendimento Grade de atendimento Capacidade Transportadoras Veículos …" at bounding box center [650, 355] width 1301 height 711
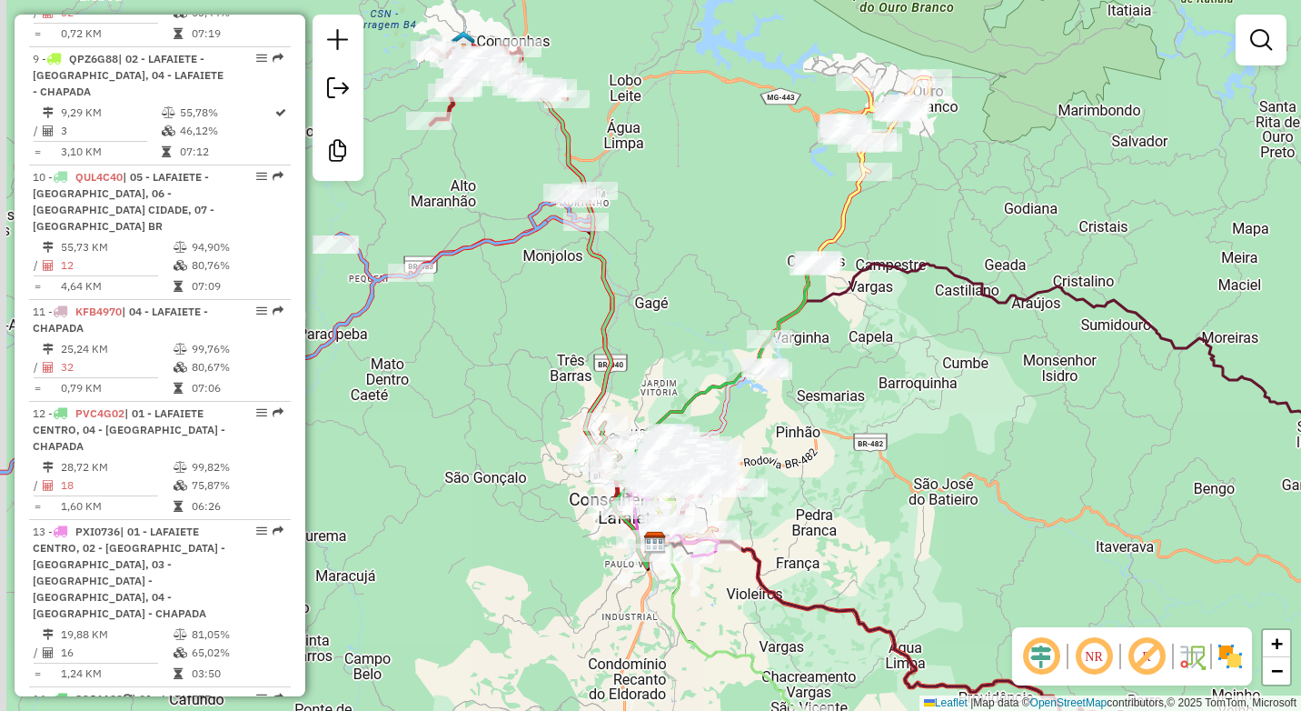
drag, startPoint x: 718, startPoint y: 126, endPoint x: 763, endPoint y: 383, distance: 260.3
click at [763, 383] on div "Janela de atendimento Grade de atendimento Capacidade Transportadoras Veículos …" at bounding box center [650, 355] width 1301 height 711
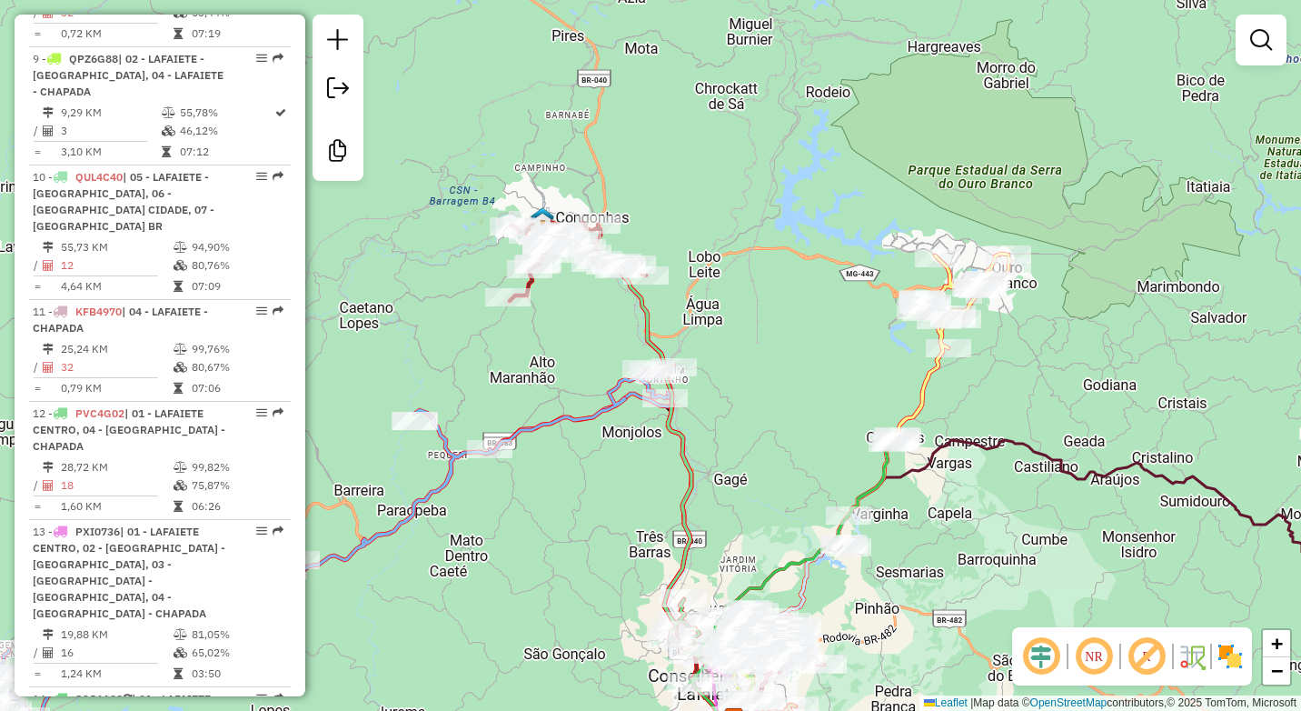
drag, startPoint x: 523, startPoint y: 300, endPoint x: 579, endPoint y: 326, distance: 62.2
click at [579, 326] on div "Janela de atendimento Grade de atendimento Capacidade Transportadoras Veículos …" at bounding box center [650, 355] width 1301 height 711
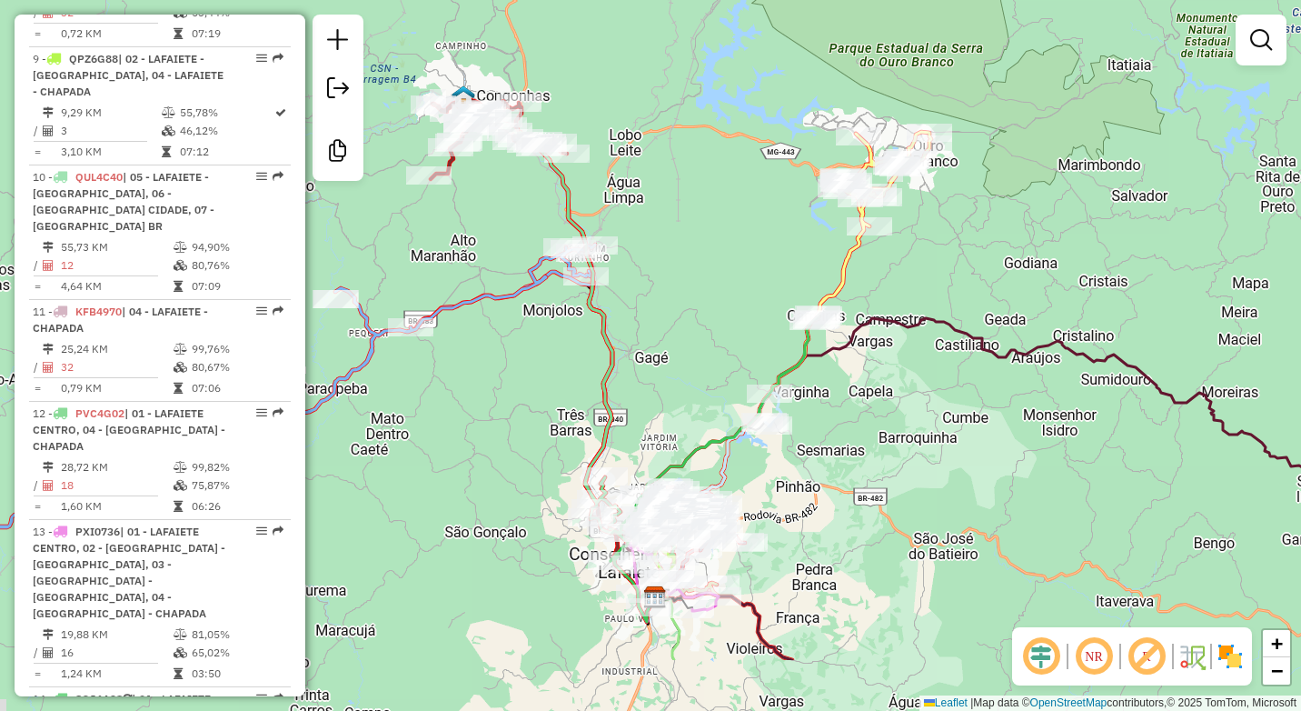
drag, startPoint x: 739, startPoint y: 331, endPoint x: 697, endPoint y: 265, distance: 77.6
click at [697, 265] on div "Janela de atendimento Grade de atendimento Capacidade Transportadoras Veículos …" at bounding box center [650, 355] width 1301 height 711
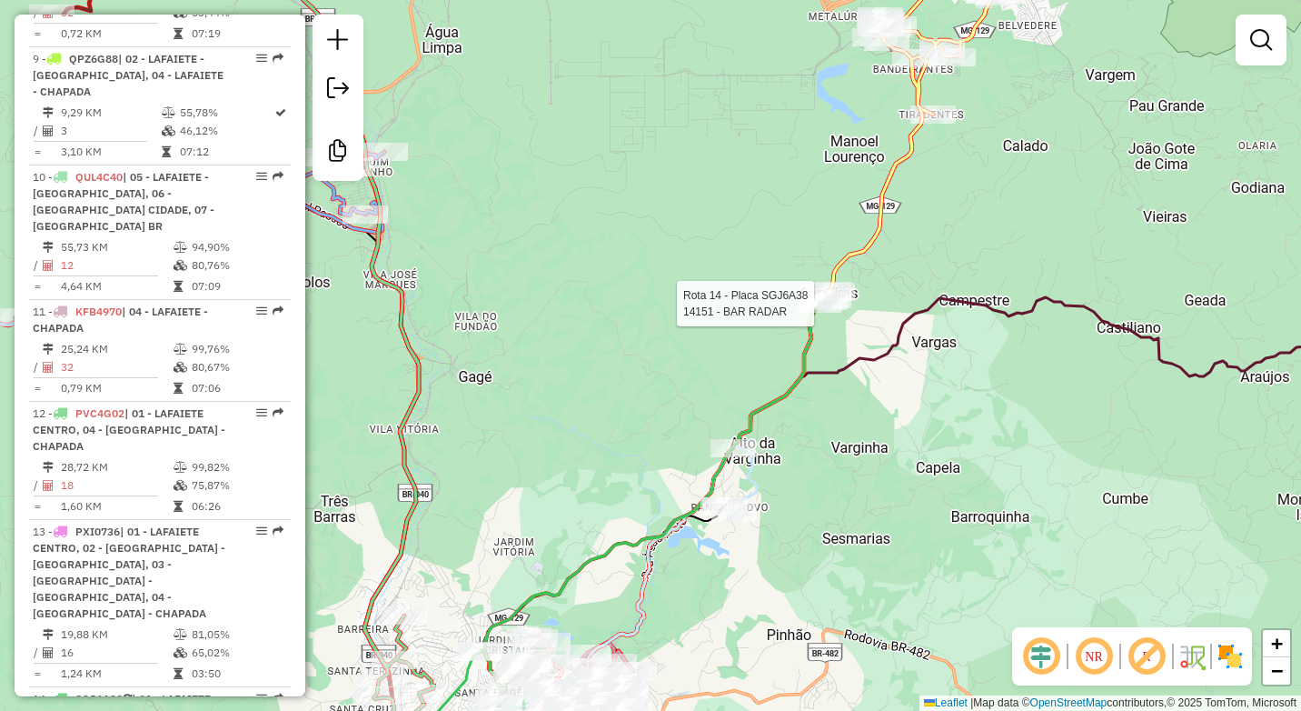
select select "**********"
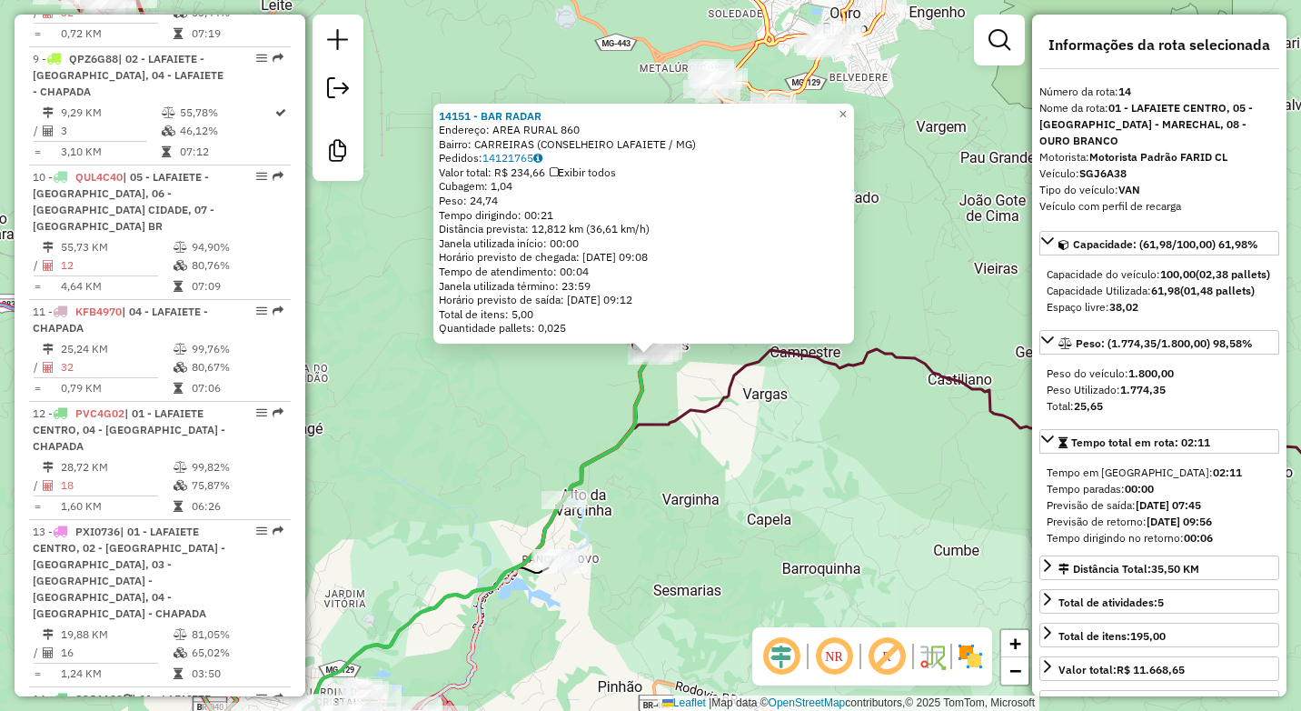
scroll to position [1970, 0]
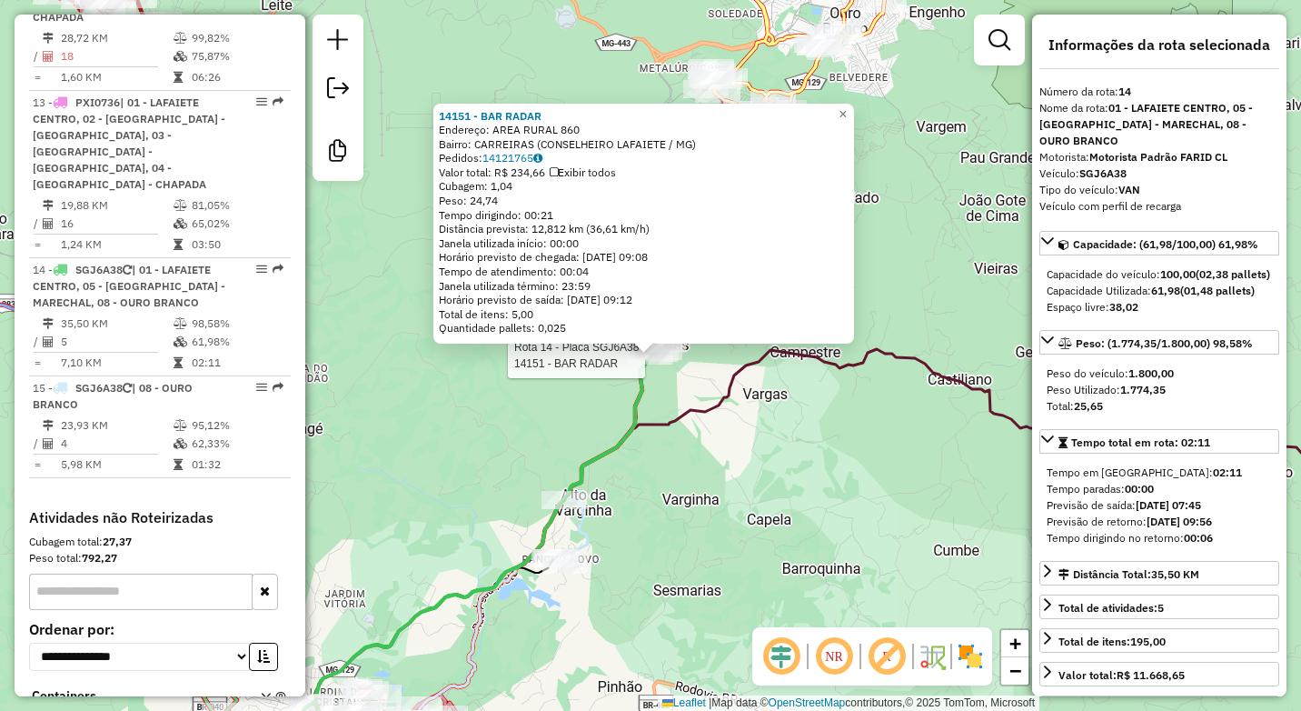
click at [931, 135] on div "Rota 14 - Placa SGJ6A38 14151 - BAR RADAR 14151 - BAR RADAR Endereço: AREA RURA…" at bounding box center [650, 355] width 1301 height 711
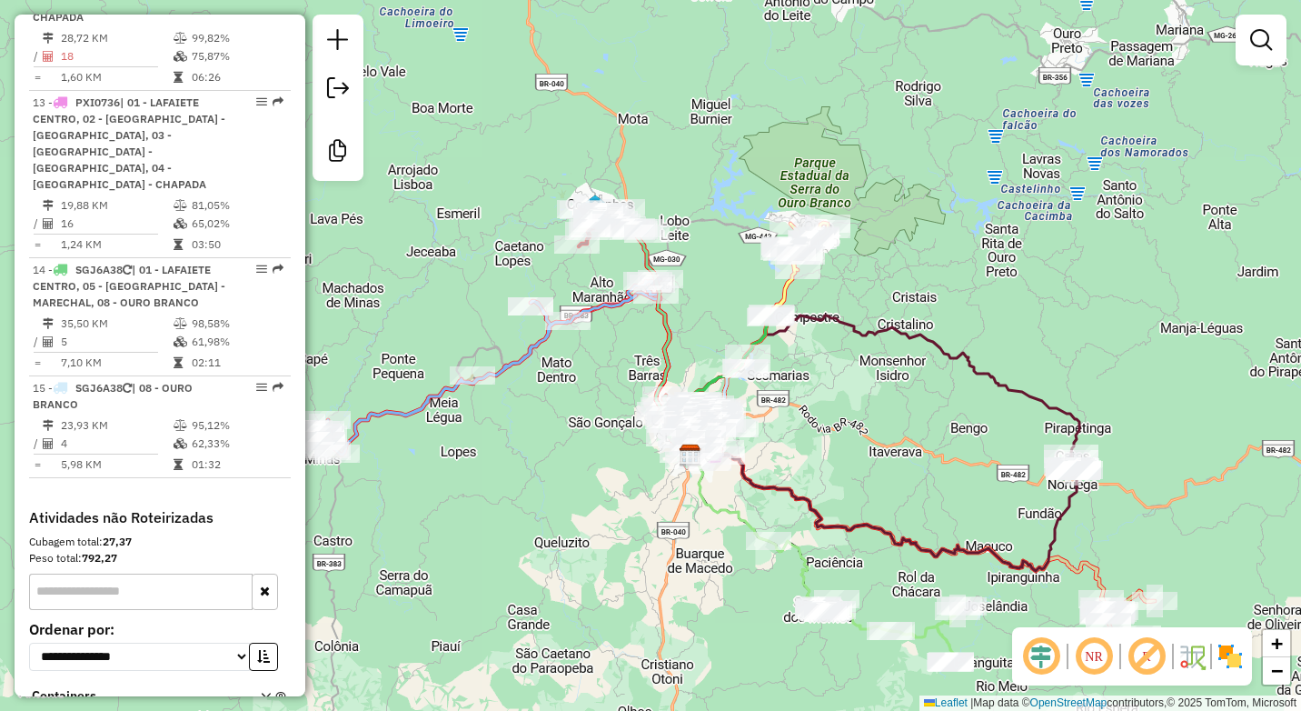
drag, startPoint x: 952, startPoint y: 131, endPoint x: 858, endPoint y: 269, distance: 167.4
click at [858, 269] on div "Janela de atendimento Grade de atendimento Capacidade Transportadoras Veículos …" at bounding box center [650, 355] width 1301 height 711
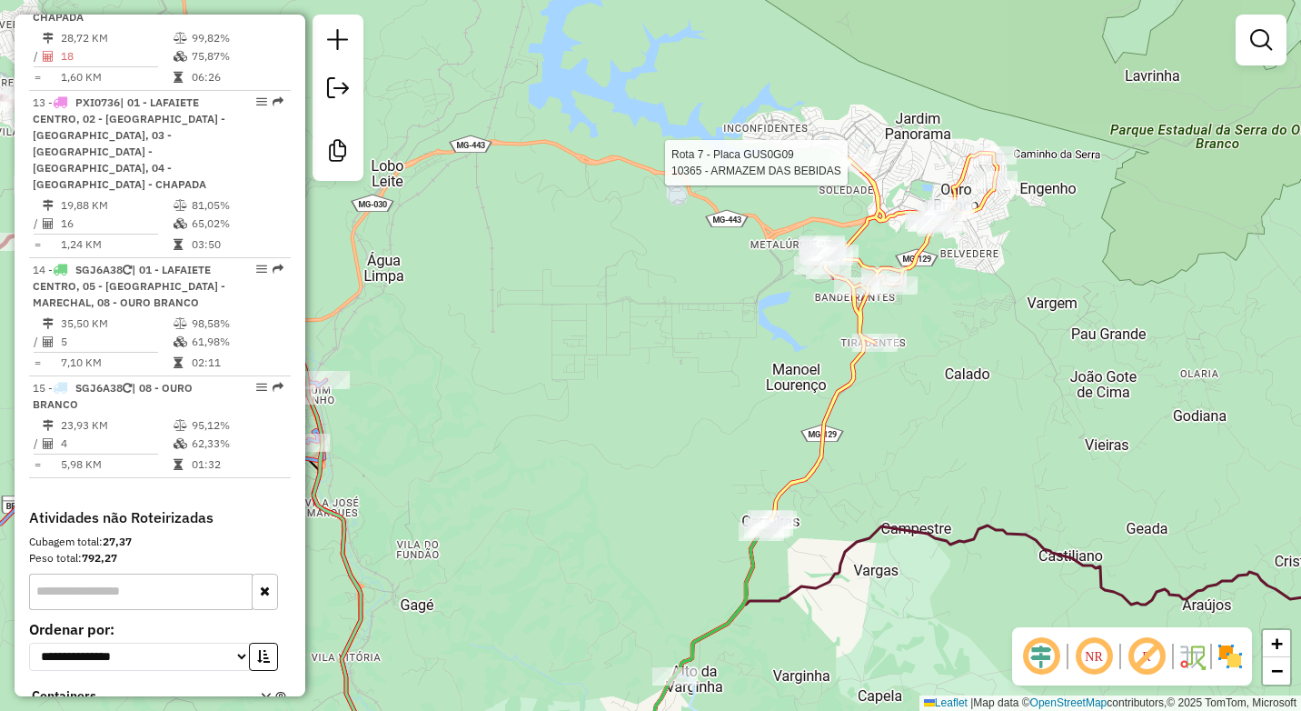
select select "**********"
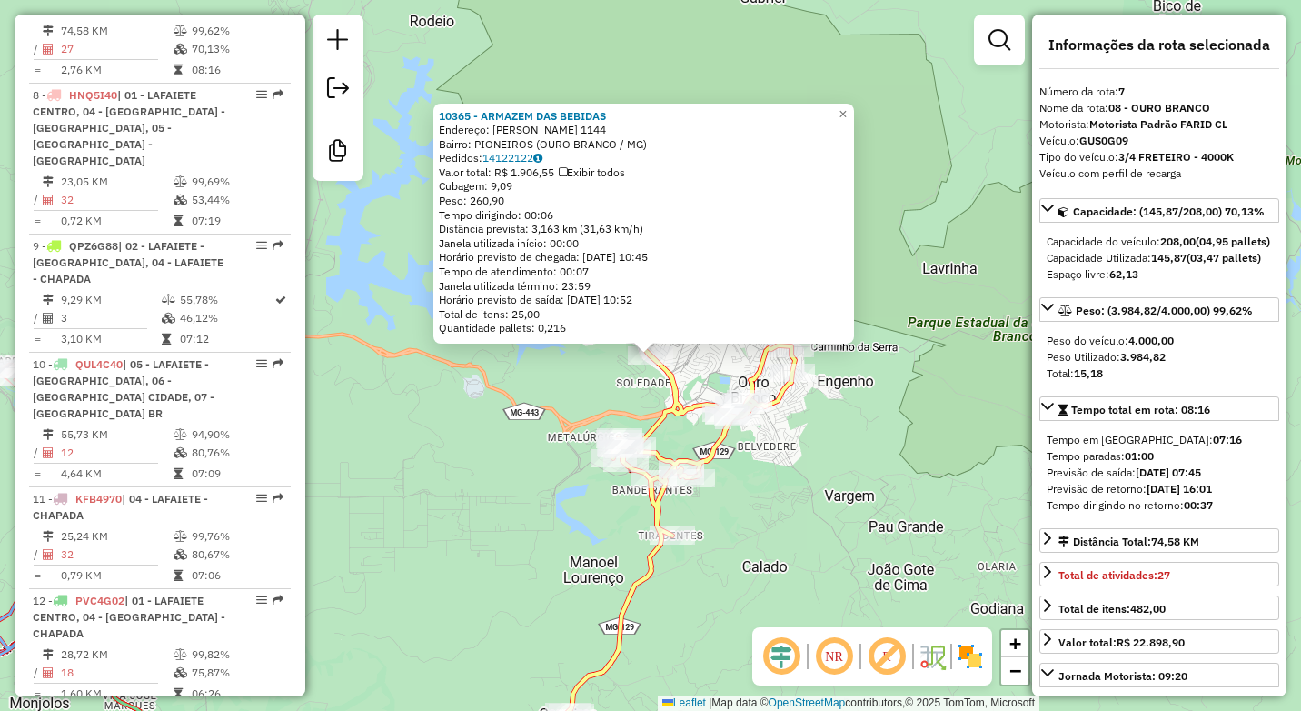
scroll to position [1321, 0]
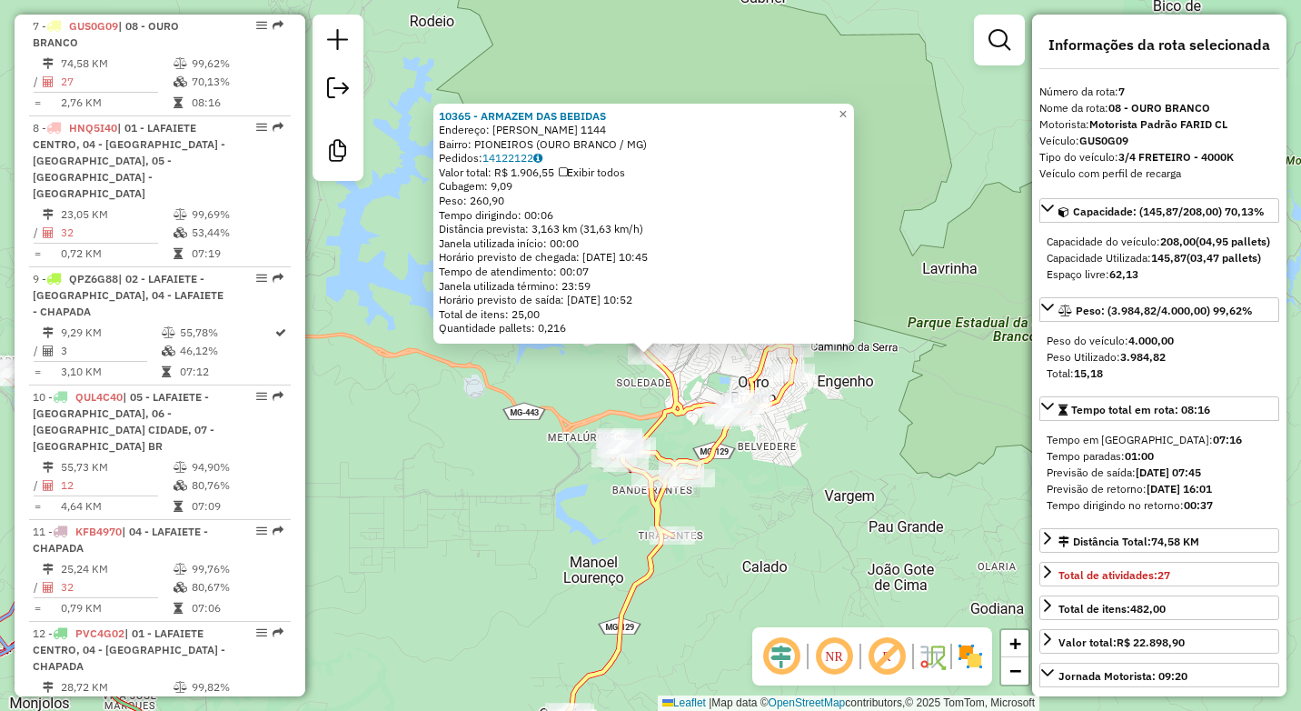
click at [577, 407] on div "10365 - ARMAZEM DAS BEBIDAS Endereço: [PERSON_NAME] 1144 Bairro: PIONEIROS (OUR…" at bounding box center [650, 355] width 1301 height 711
